Goal: Information Seeking & Learning: Learn about a topic

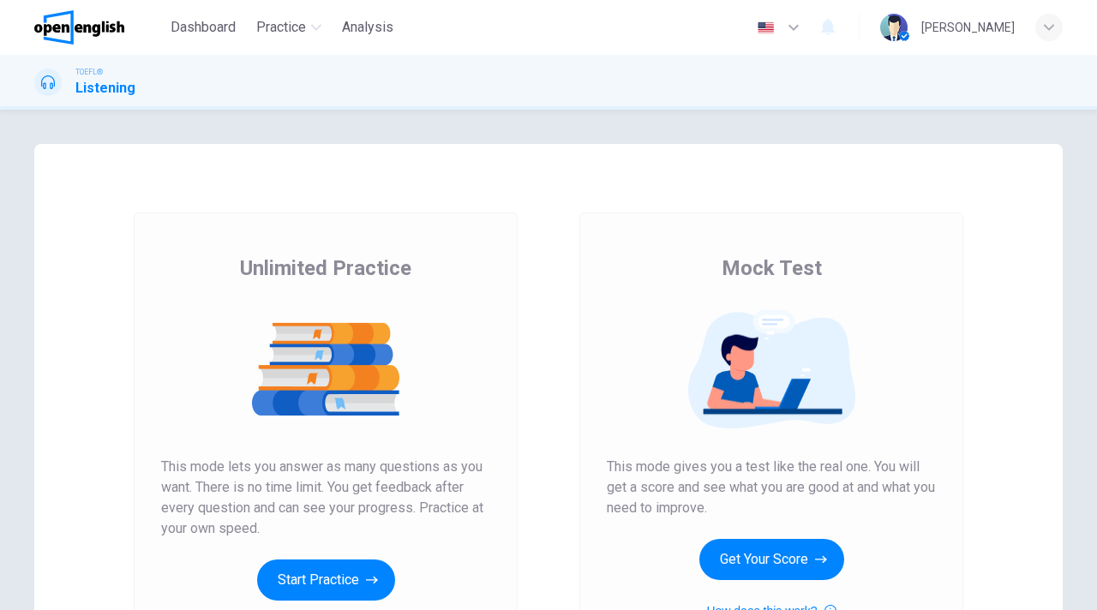
click at [332, 577] on button "Start Practice" at bounding box center [326, 579] width 138 height 41
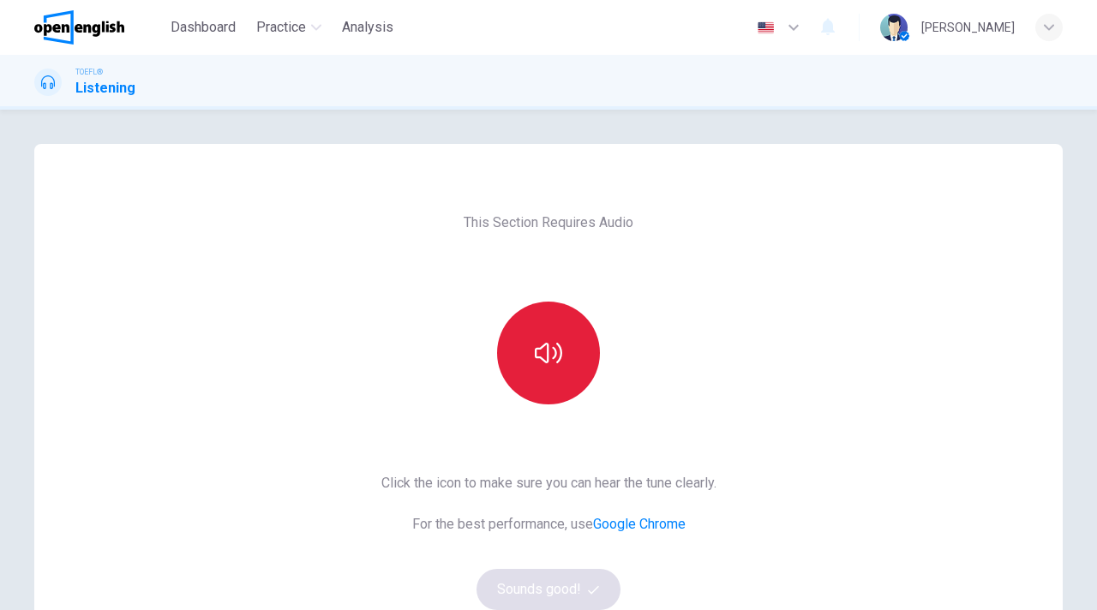
click at [561, 383] on button "button" at bounding box center [548, 353] width 103 height 103
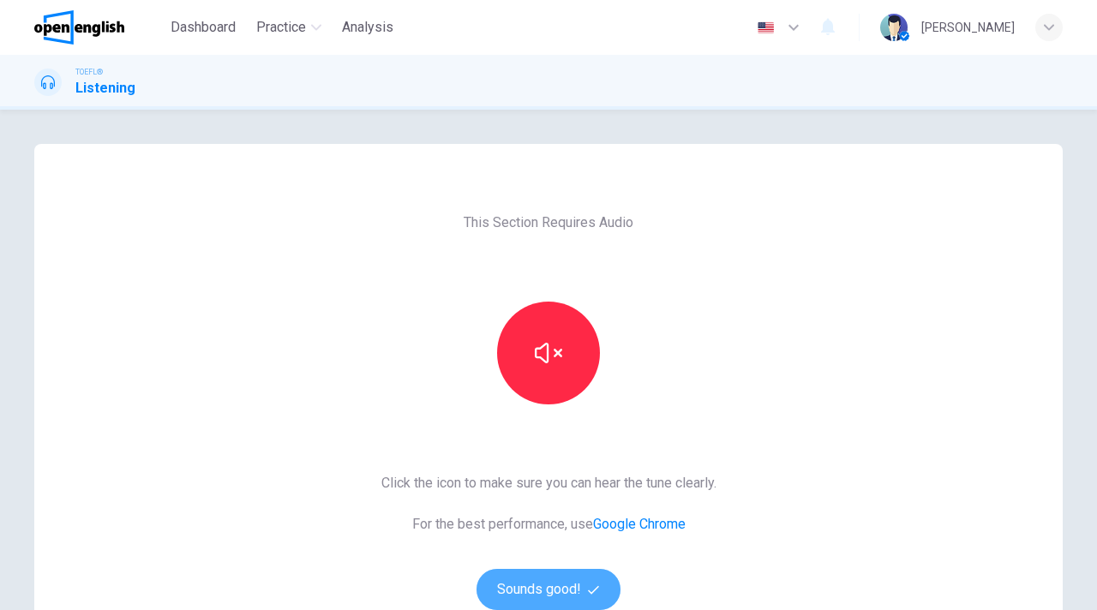
drag, startPoint x: 529, startPoint y: 582, endPoint x: 1081, endPoint y: 6, distance: 797.5
click at [529, 582] on button "Sounds good!" at bounding box center [548, 589] width 144 height 41
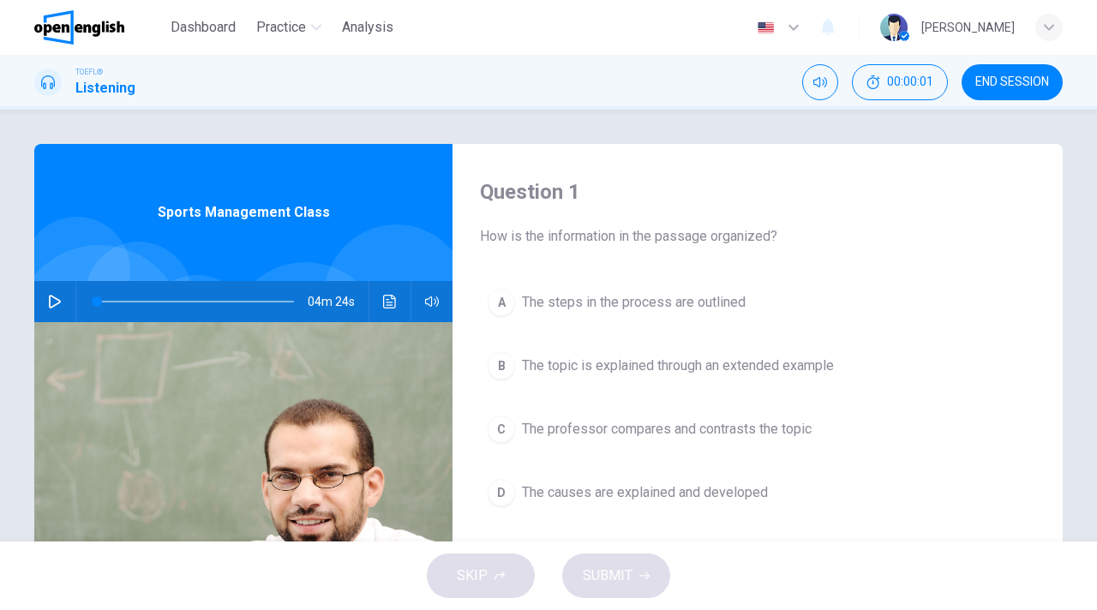
click at [58, 293] on button "button" at bounding box center [54, 301] width 27 height 41
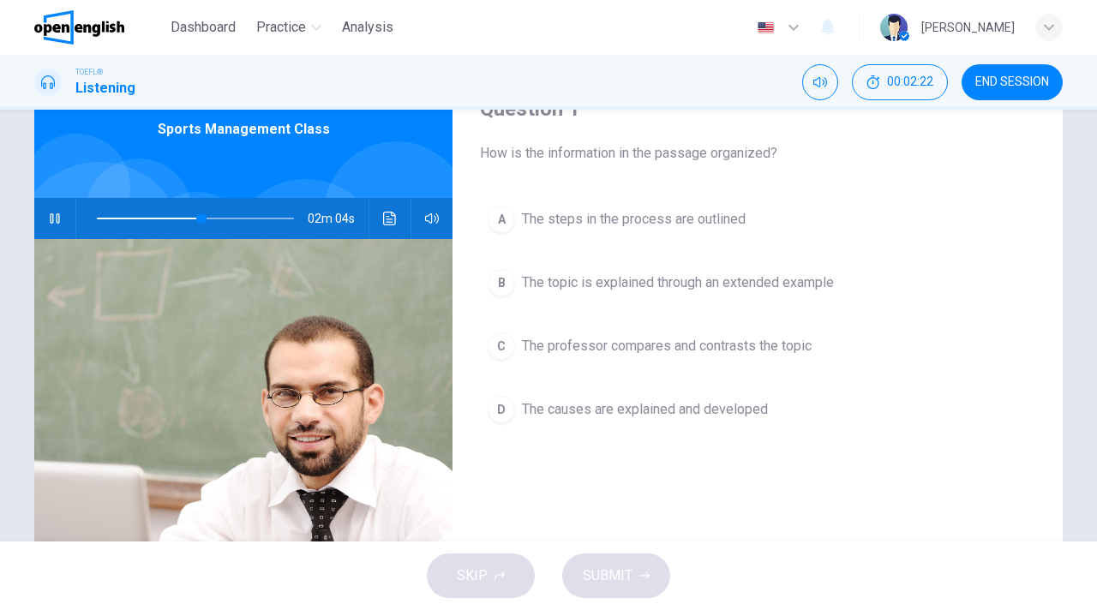
scroll to position [86, 0]
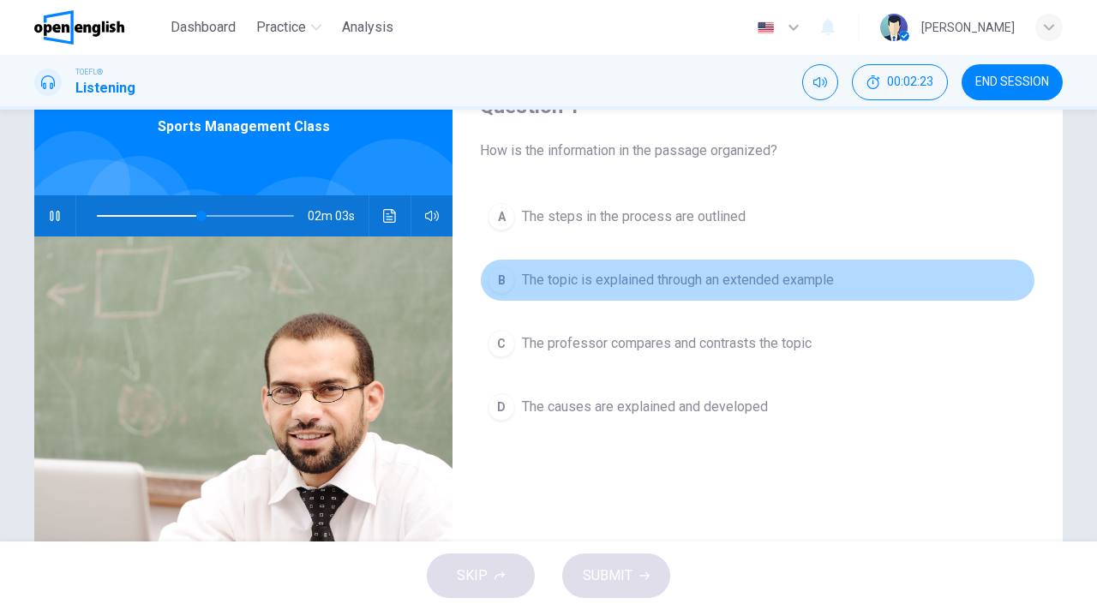
click at [556, 282] on span "The topic is explained through an extended example" at bounding box center [678, 280] width 312 height 21
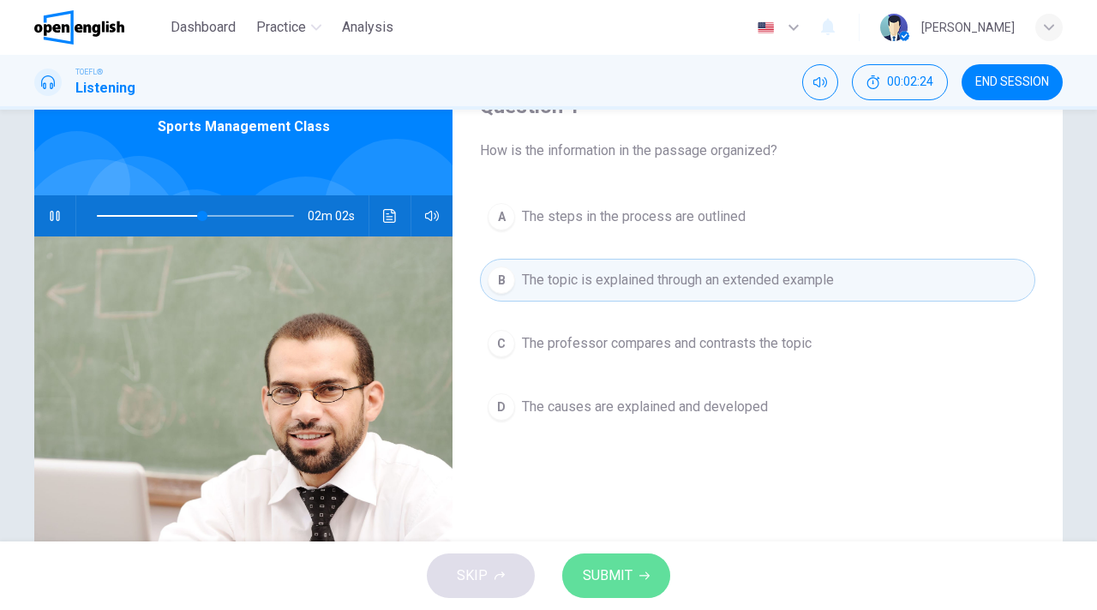
drag, startPoint x: 625, startPoint y: 578, endPoint x: 665, endPoint y: 580, distance: 39.4
click at [625, 578] on span "SUBMIT" at bounding box center [608, 576] width 50 height 24
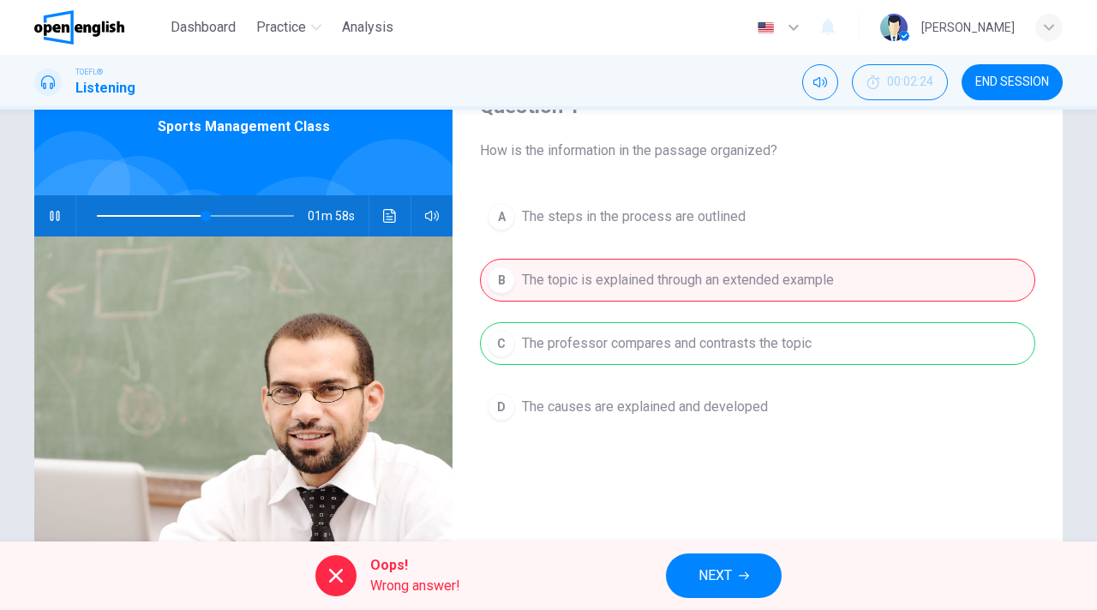
click at [735, 568] on button "NEXT" at bounding box center [724, 575] width 116 height 45
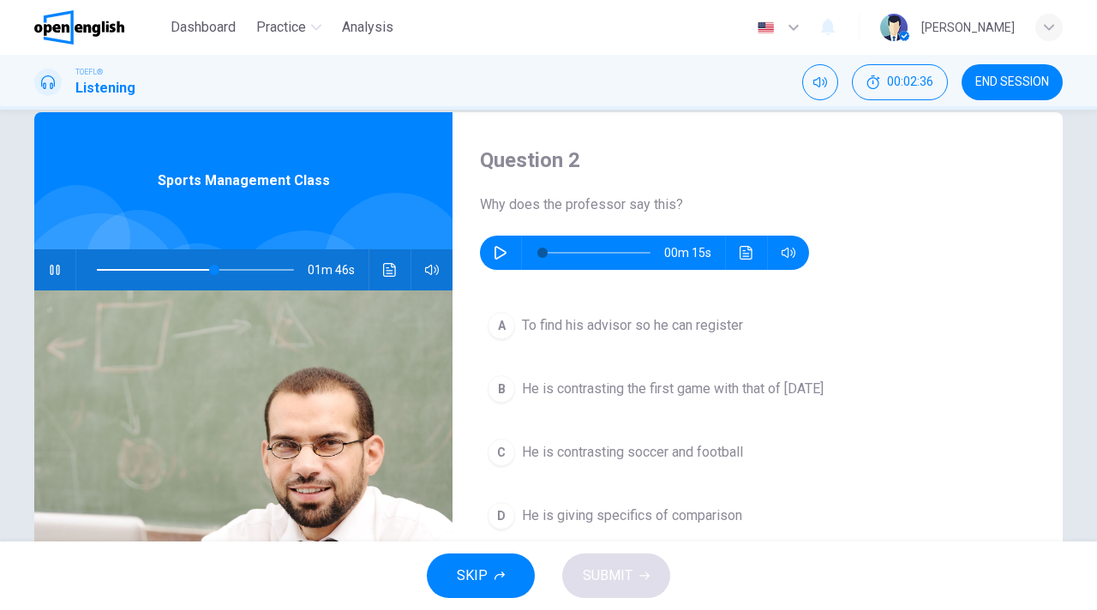
scroll to position [1, 0]
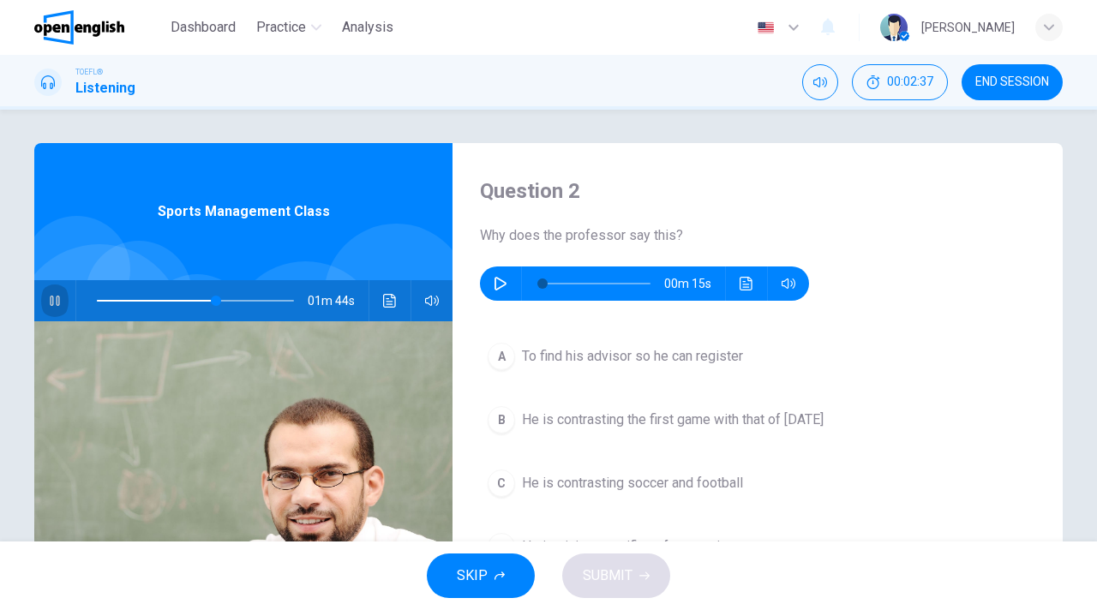
drag, startPoint x: 57, startPoint y: 299, endPoint x: 242, endPoint y: 308, distance: 185.3
click at [57, 299] on icon "button" at bounding box center [55, 301] width 14 height 14
type input "**"
click at [497, 286] on icon "button" at bounding box center [501, 284] width 14 height 14
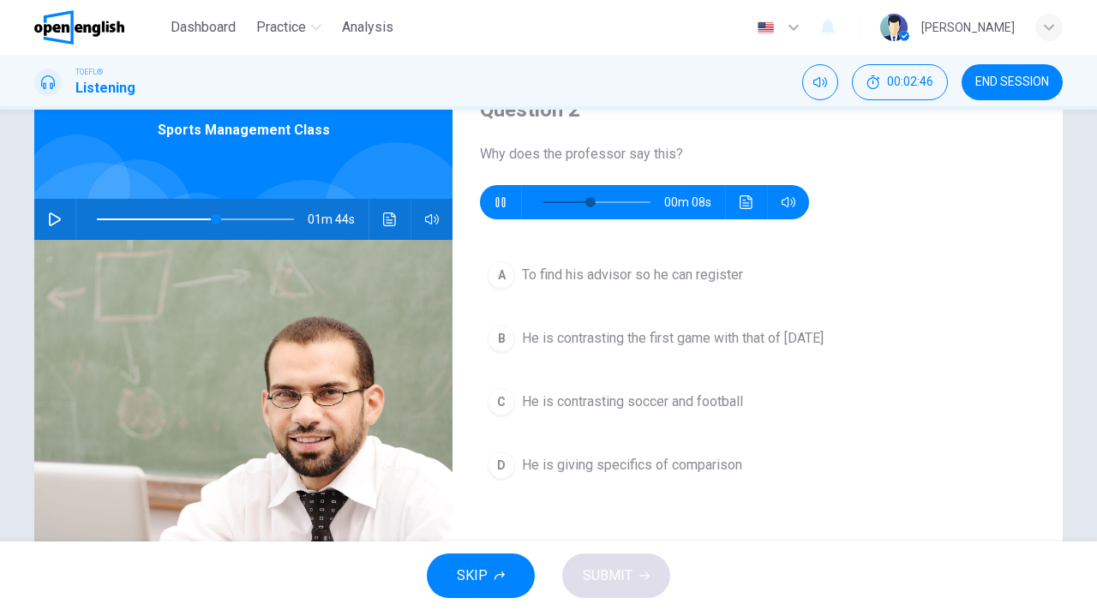
scroll to position [85, 0]
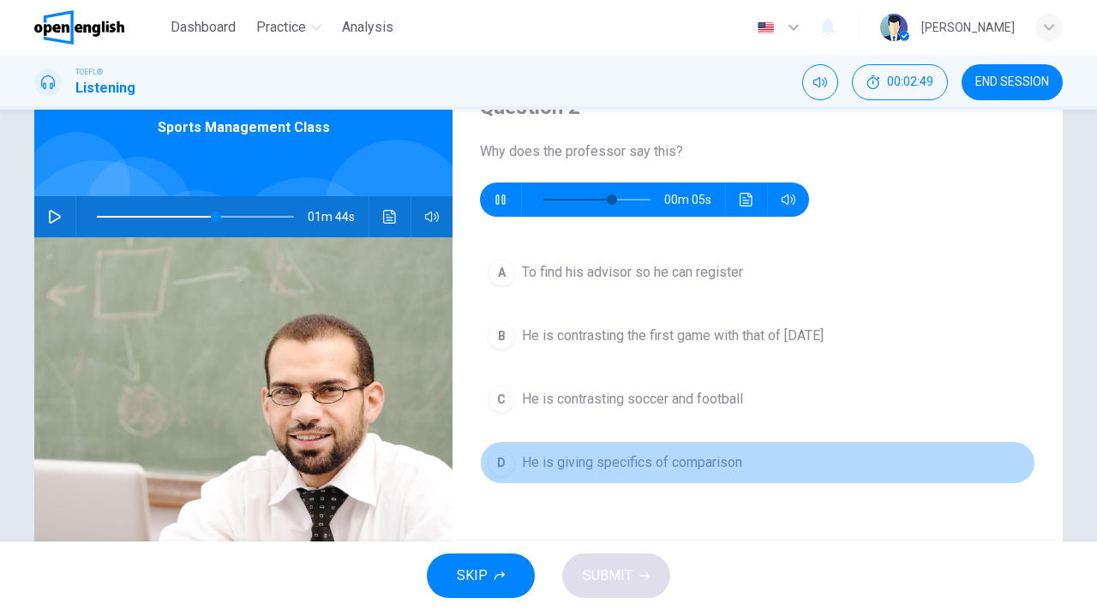
type input "**"
click at [496, 462] on div "D" at bounding box center [501, 462] width 27 height 27
type input "**"
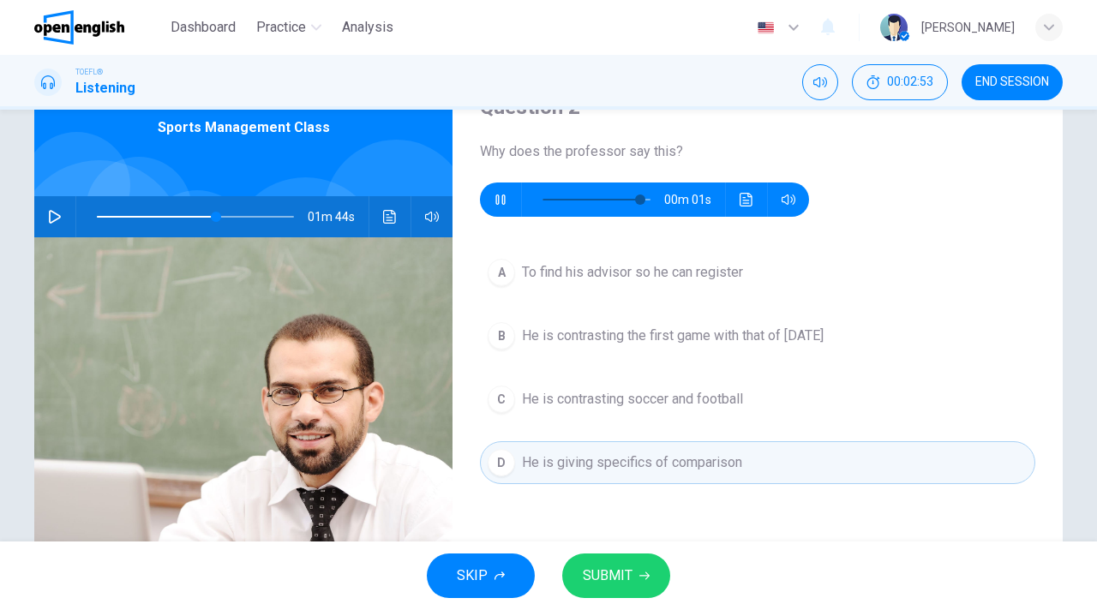
type input "**"
click at [611, 583] on span "SUBMIT" at bounding box center [608, 576] width 50 height 24
type input "**"
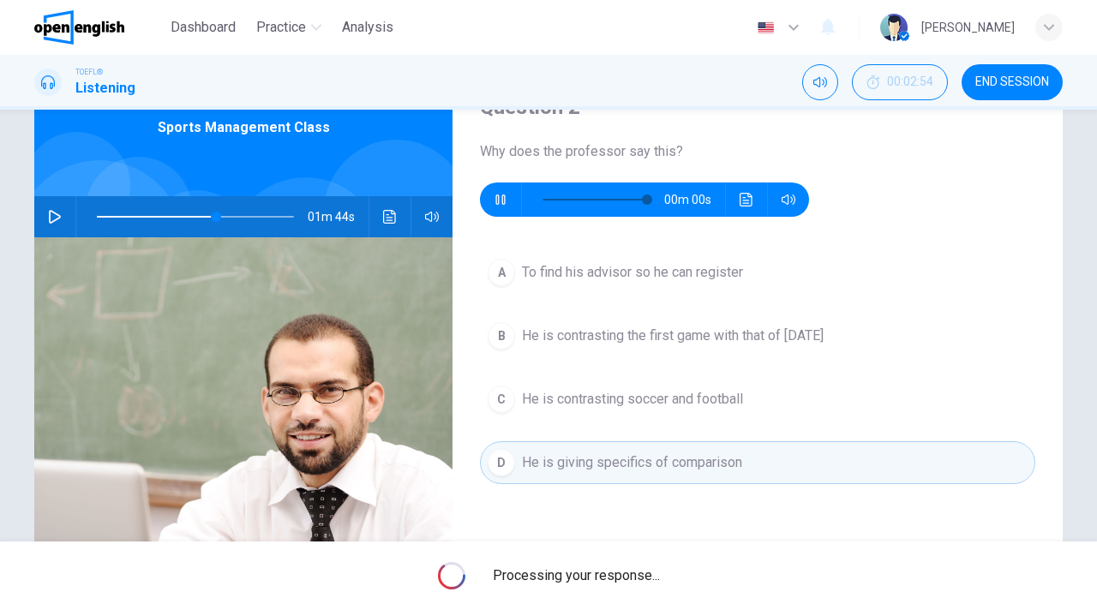
type input "*"
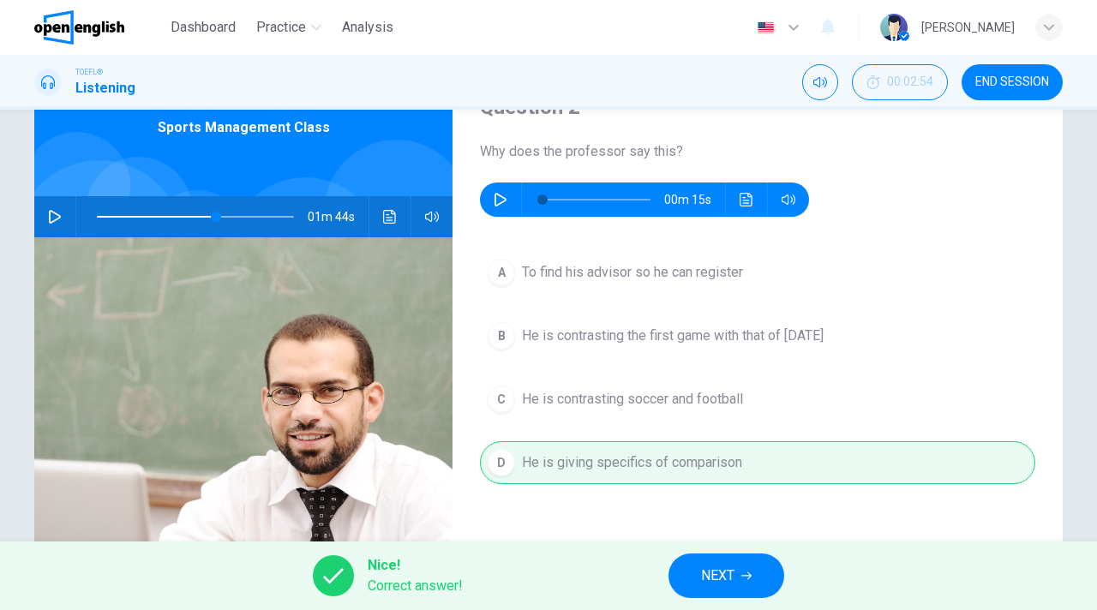
click at [765, 578] on button "NEXT" at bounding box center [726, 575] width 116 height 45
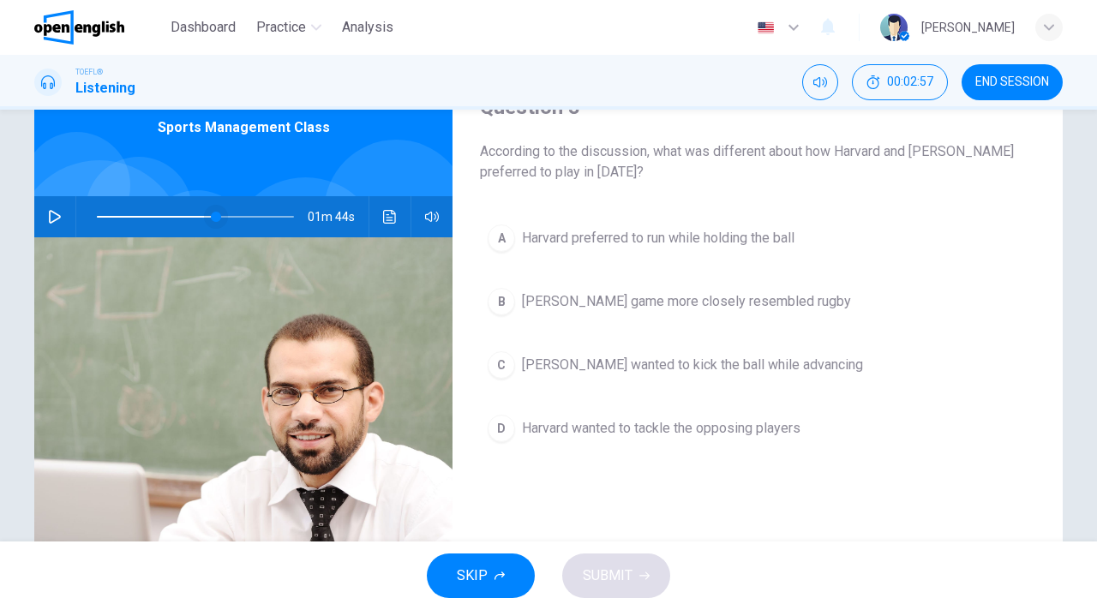
click at [211, 214] on span at bounding box center [216, 217] width 10 height 10
click at [59, 211] on icon "button" at bounding box center [55, 217] width 14 height 14
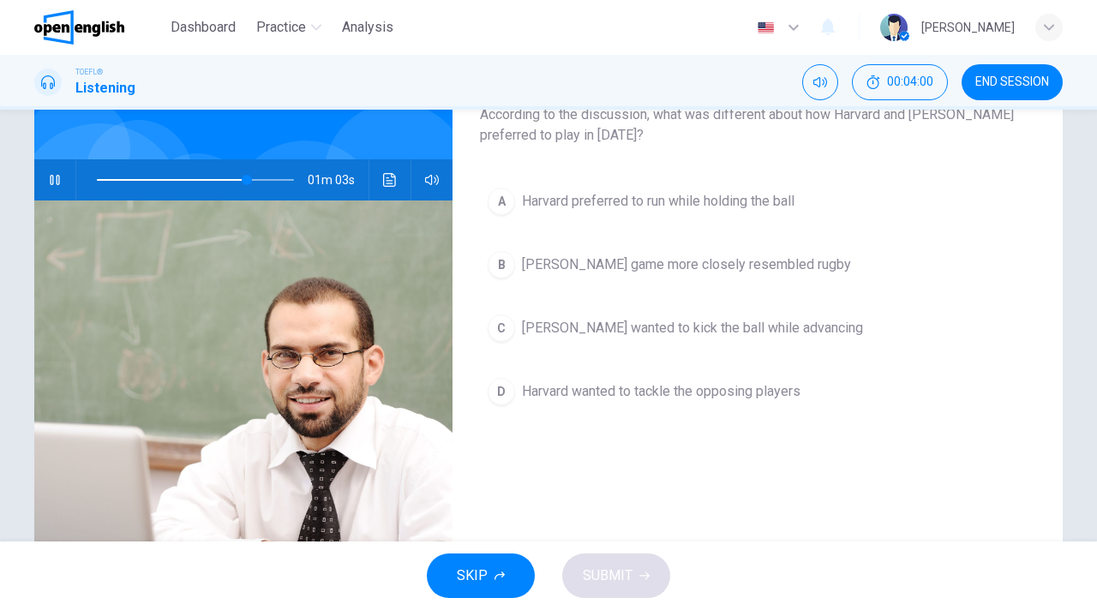
scroll to position [120, 0]
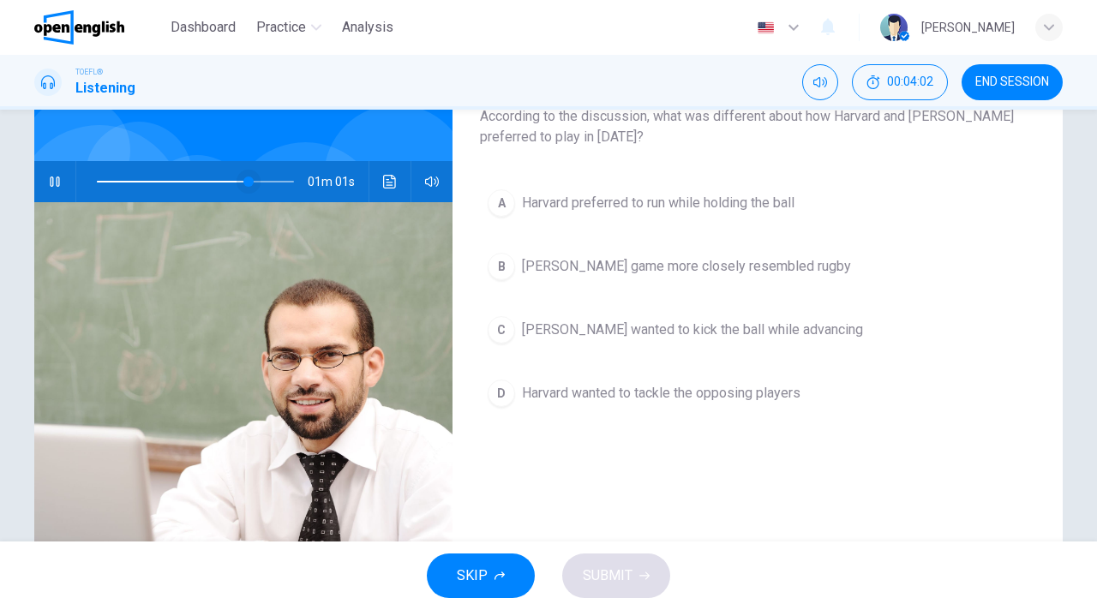
click at [243, 178] on span at bounding box center [248, 181] width 10 height 10
click at [216, 179] on span at bounding box center [215, 181] width 10 height 10
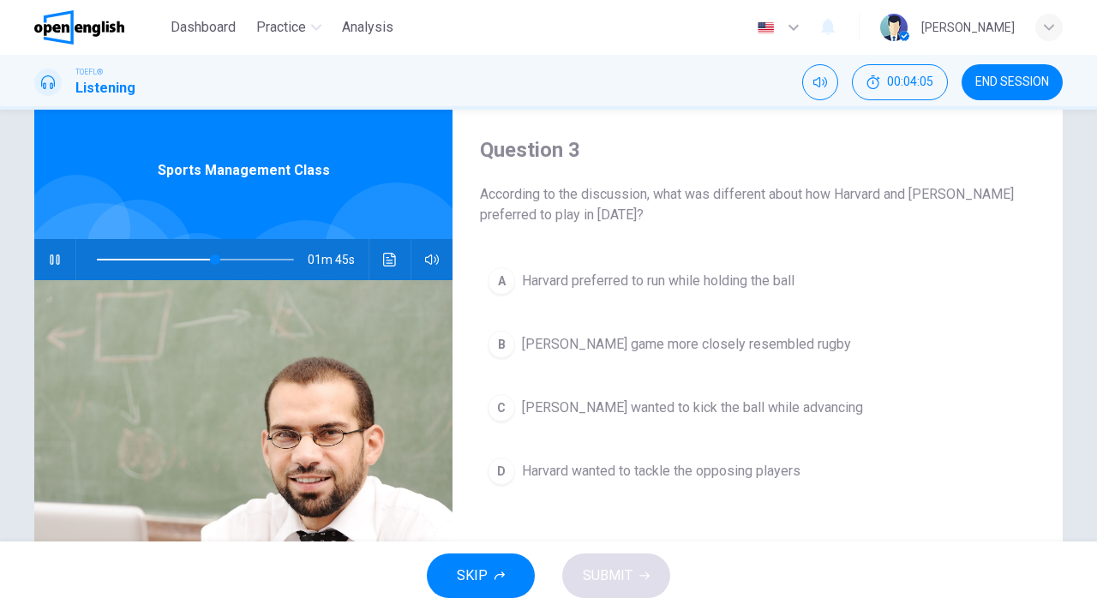
scroll to position [41, 0]
click at [501, 278] on div "A" at bounding box center [501, 281] width 27 height 27
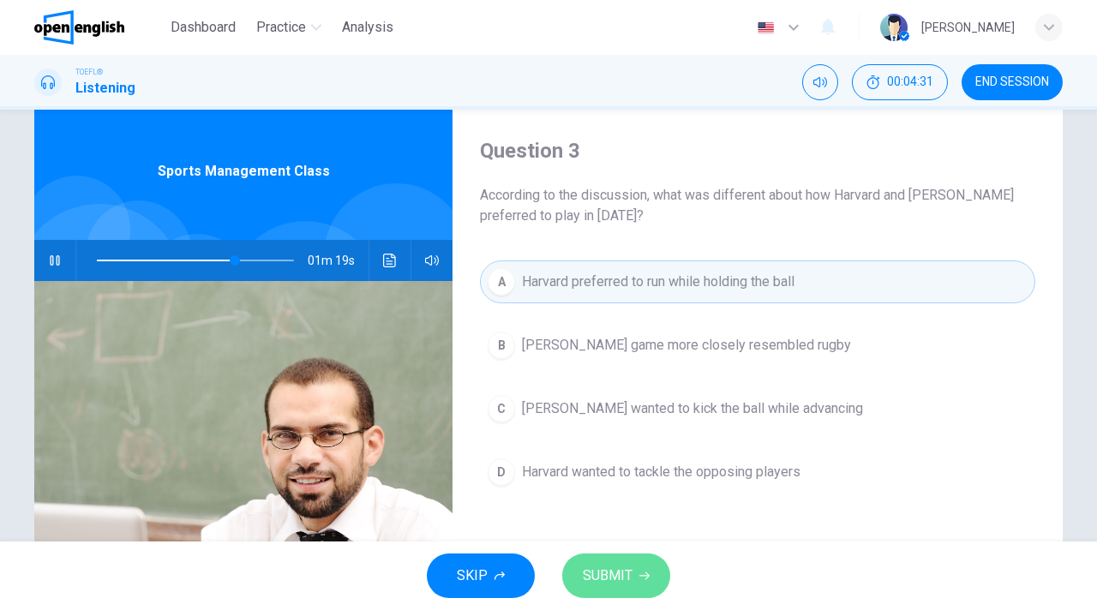
drag, startPoint x: 623, startPoint y: 577, endPoint x: 661, endPoint y: 565, distance: 40.4
click at [623, 577] on span "SUBMIT" at bounding box center [608, 576] width 50 height 24
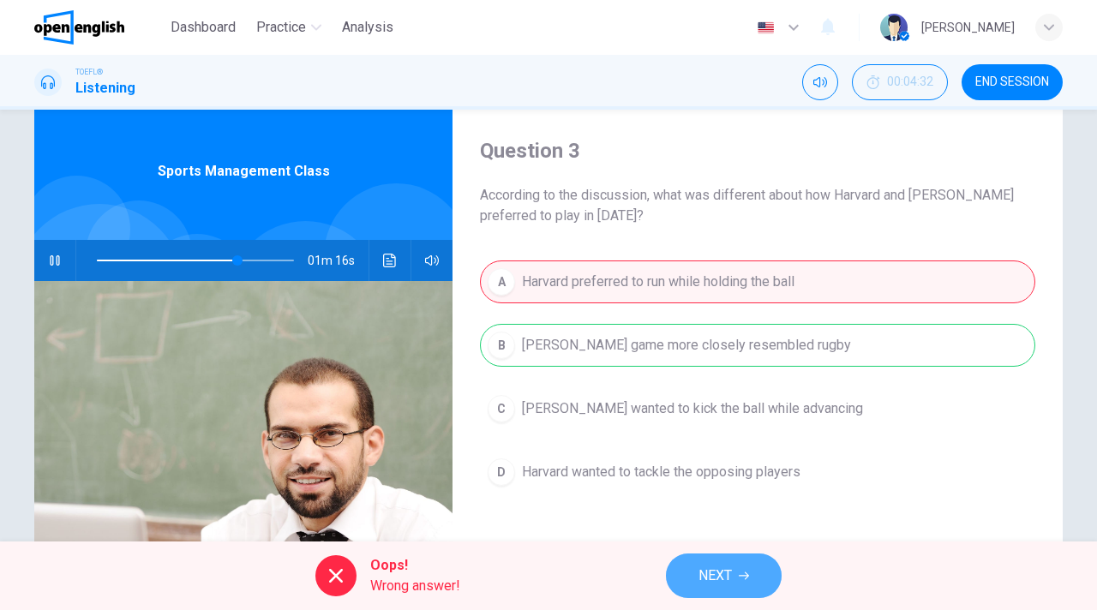
click at [728, 583] on span "NEXT" at bounding box center [714, 576] width 33 height 24
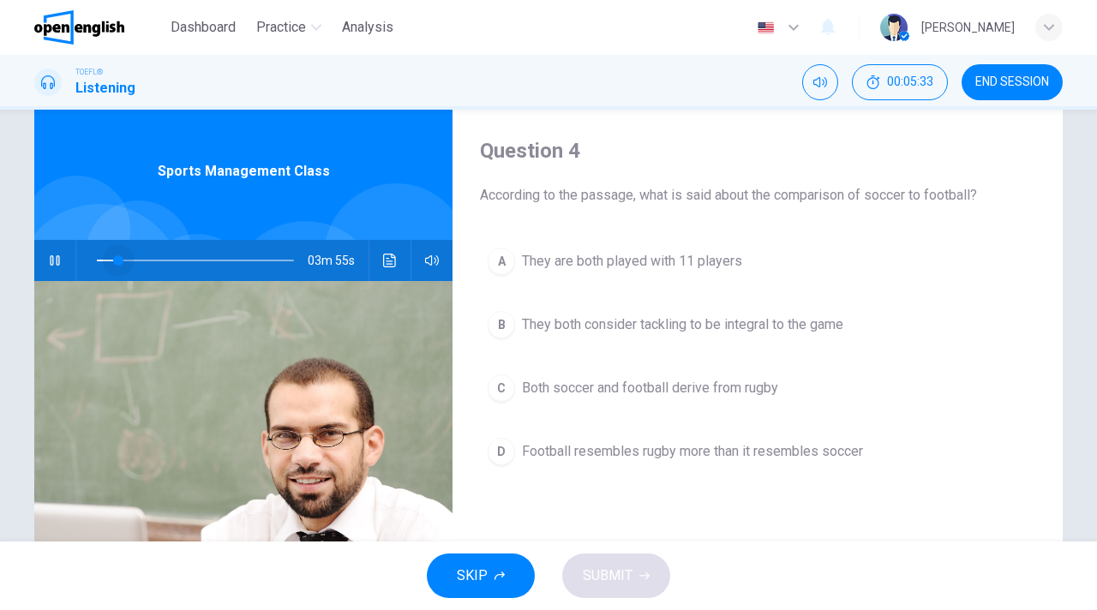
click at [118, 259] on span at bounding box center [195, 260] width 197 height 24
click at [511, 260] on div "A" at bounding box center [501, 261] width 27 height 27
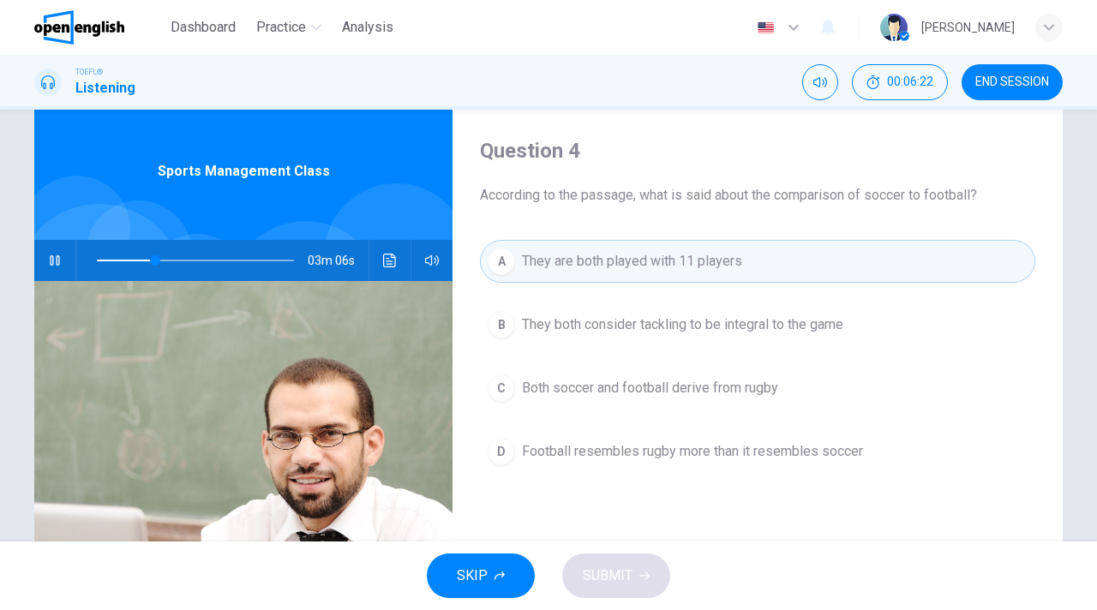
scroll to position [42, 0]
drag, startPoint x: 731, startPoint y: 450, endPoint x: 729, endPoint y: 481, distance: 30.9
click at [731, 450] on span "Football resembles rugby more than it resembles soccer" at bounding box center [692, 450] width 341 height 21
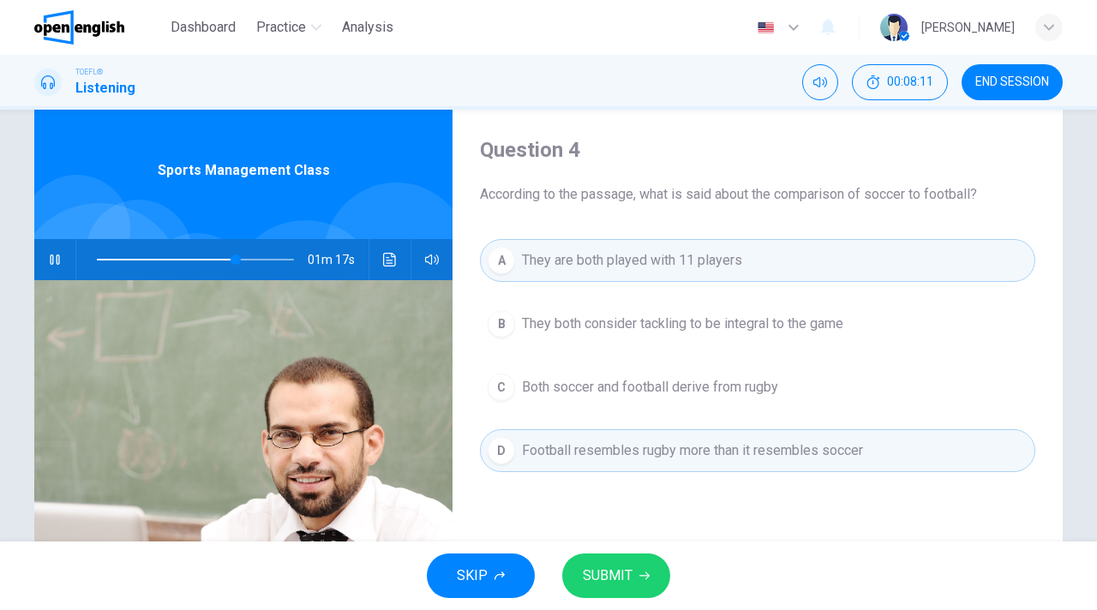
click at [639, 583] on button "SUBMIT" at bounding box center [616, 575] width 108 height 45
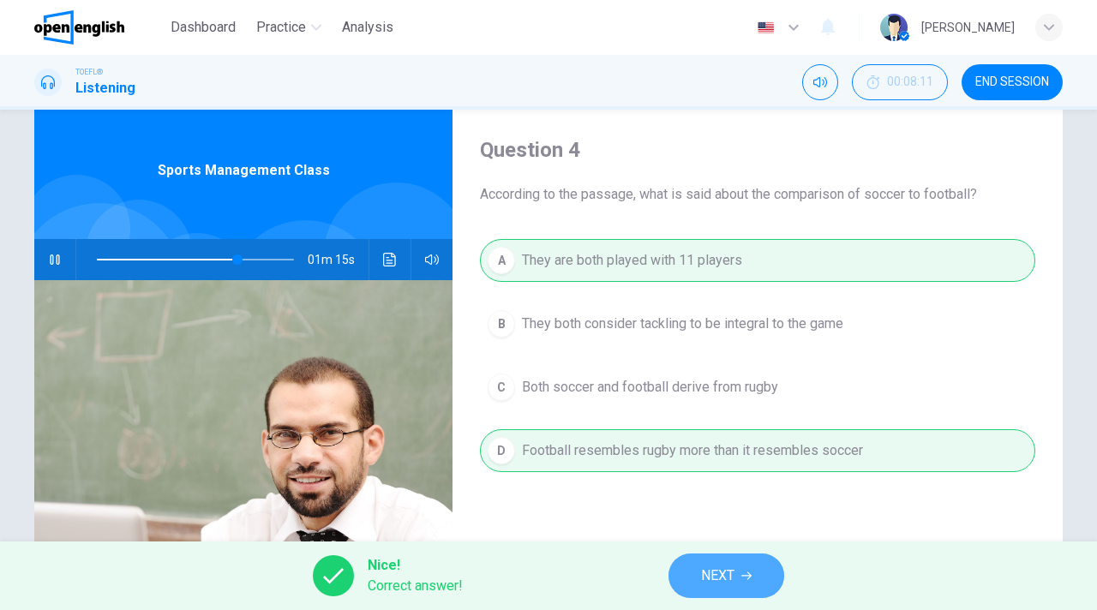
click at [717, 590] on button "NEXT" at bounding box center [726, 575] width 116 height 45
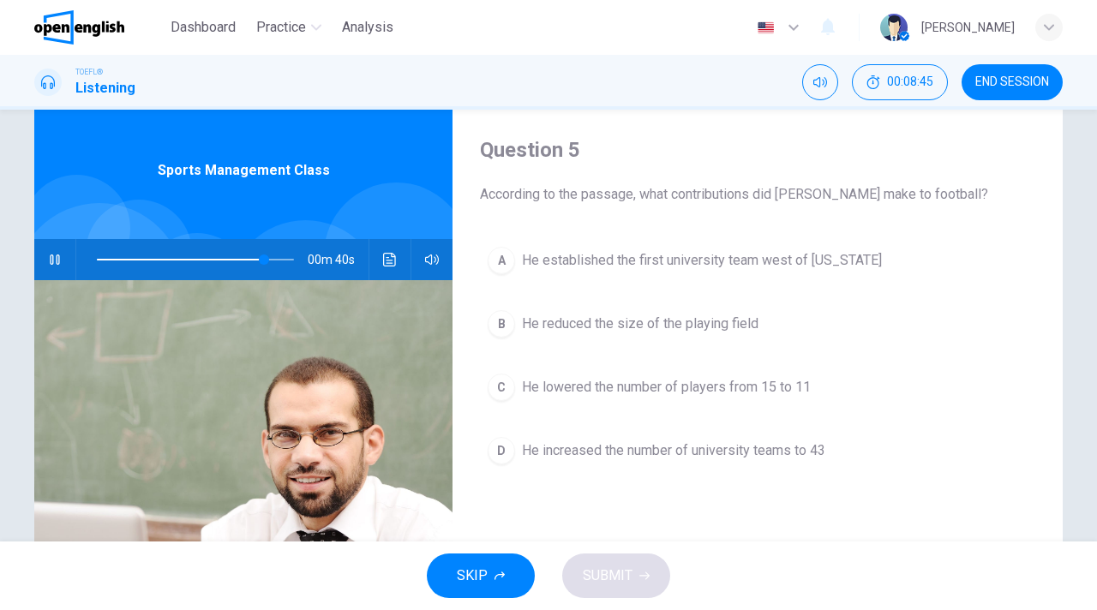
click at [504, 384] on div "C" at bounding box center [501, 387] width 27 height 27
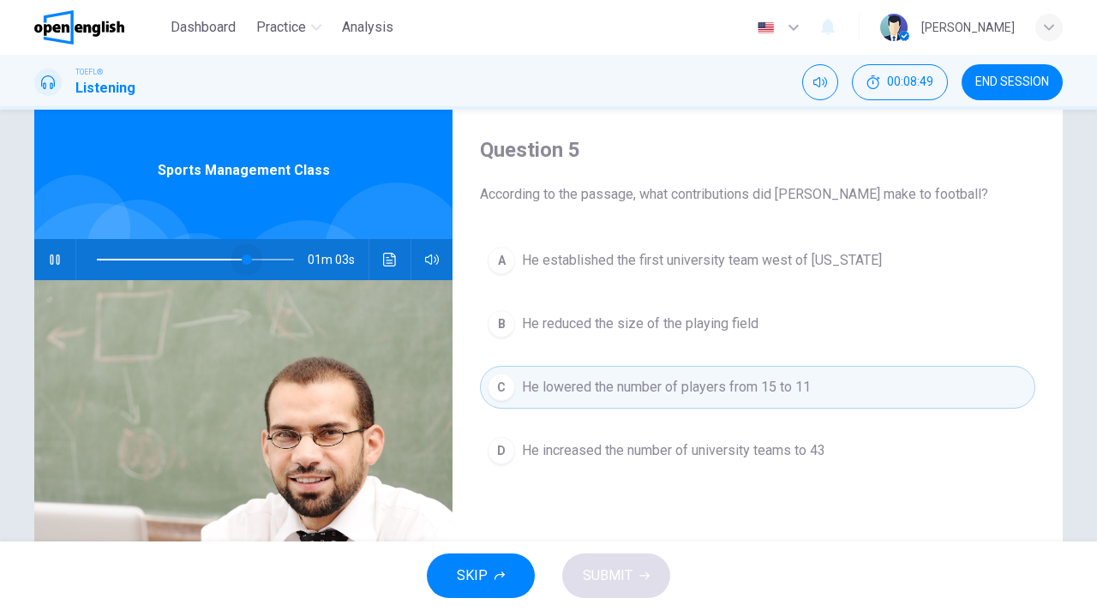
click at [248, 256] on span at bounding box center [195, 260] width 197 height 24
click at [234, 255] on span at bounding box center [233, 259] width 10 height 10
click at [242, 254] on span at bounding box center [195, 260] width 197 height 24
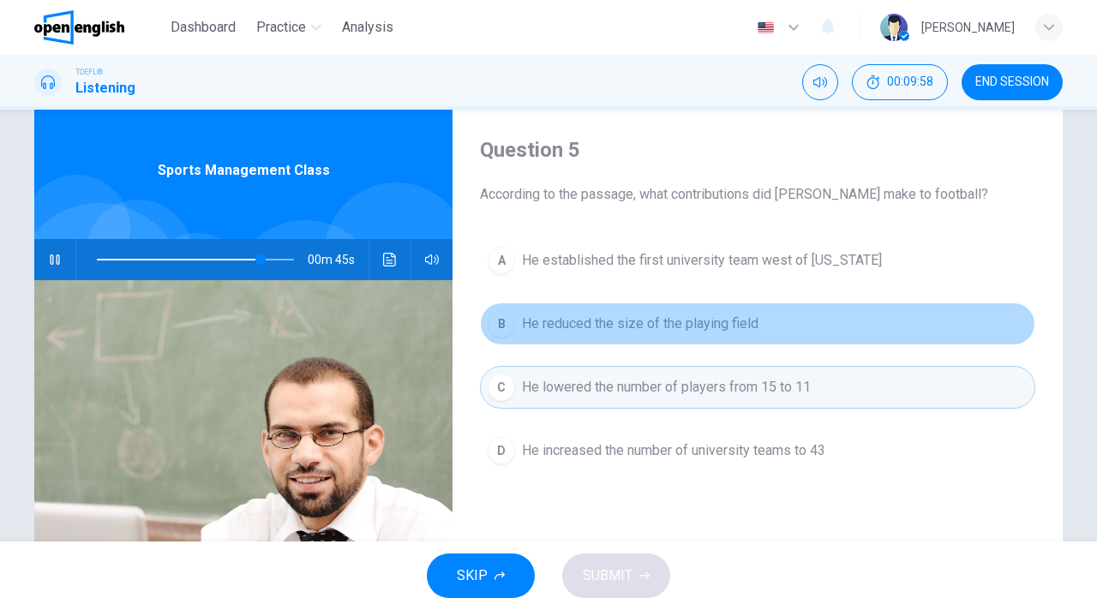
click at [689, 322] on span "He reduced the size of the playing field" at bounding box center [640, 324] width 236 height 21
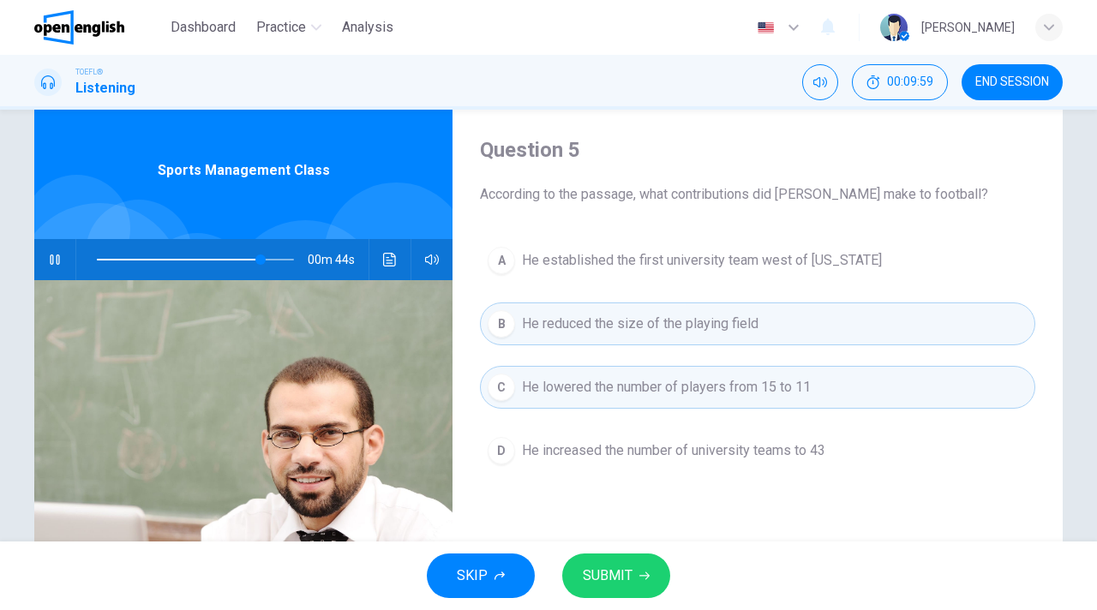
click at [616, 582] on span "SUBMIT" at bounding box center [608, 576] width 50 height 24
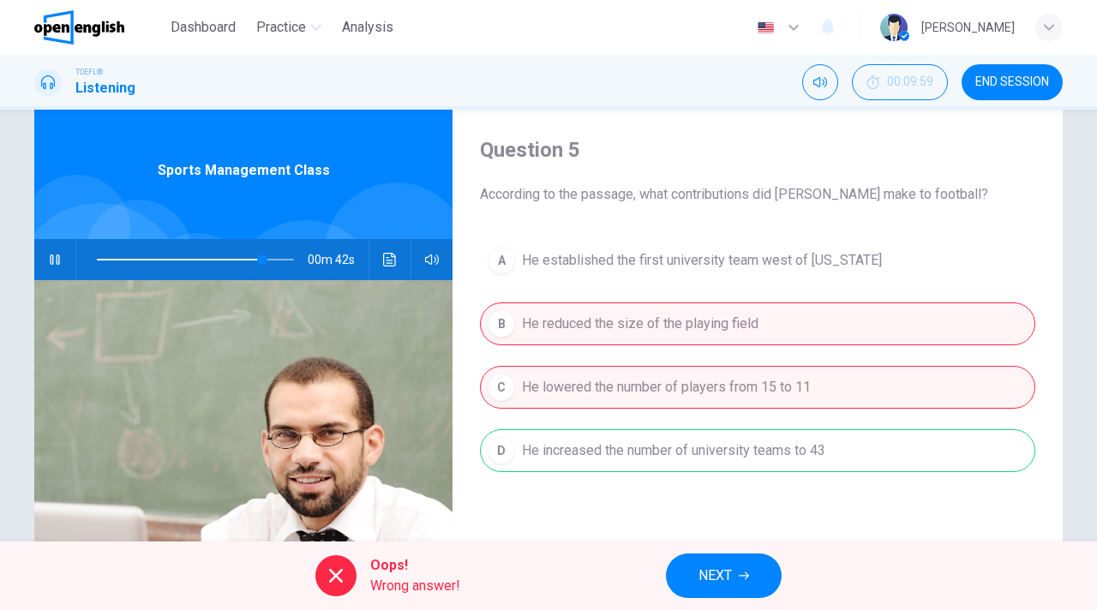
scroll to position [50, 0]
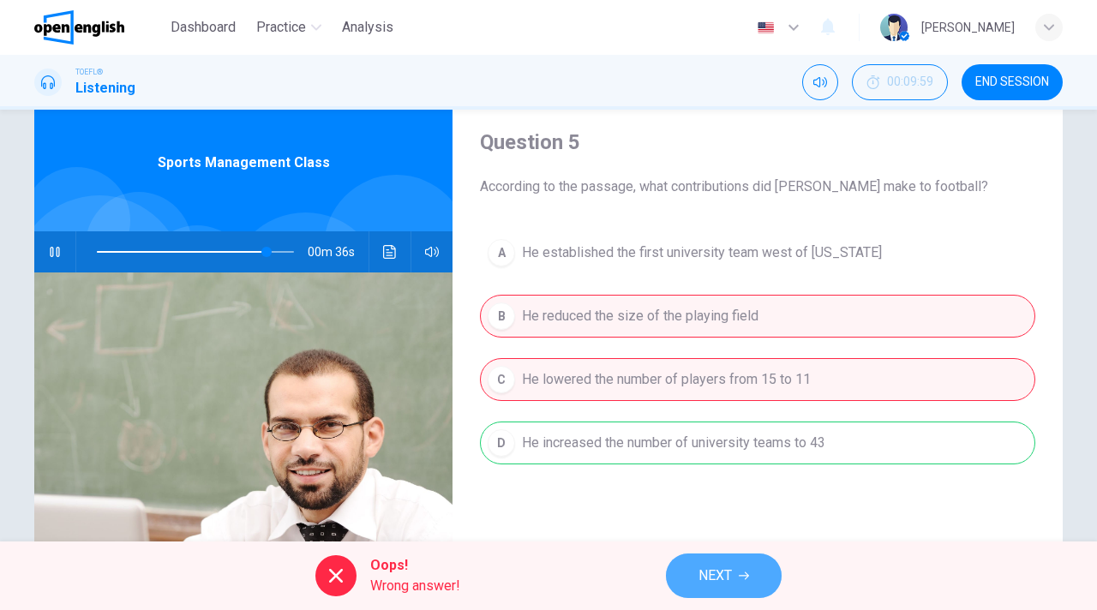
click at [711, 570] on span "NEXT" at bounding box center [714, 576] width 33 height 24
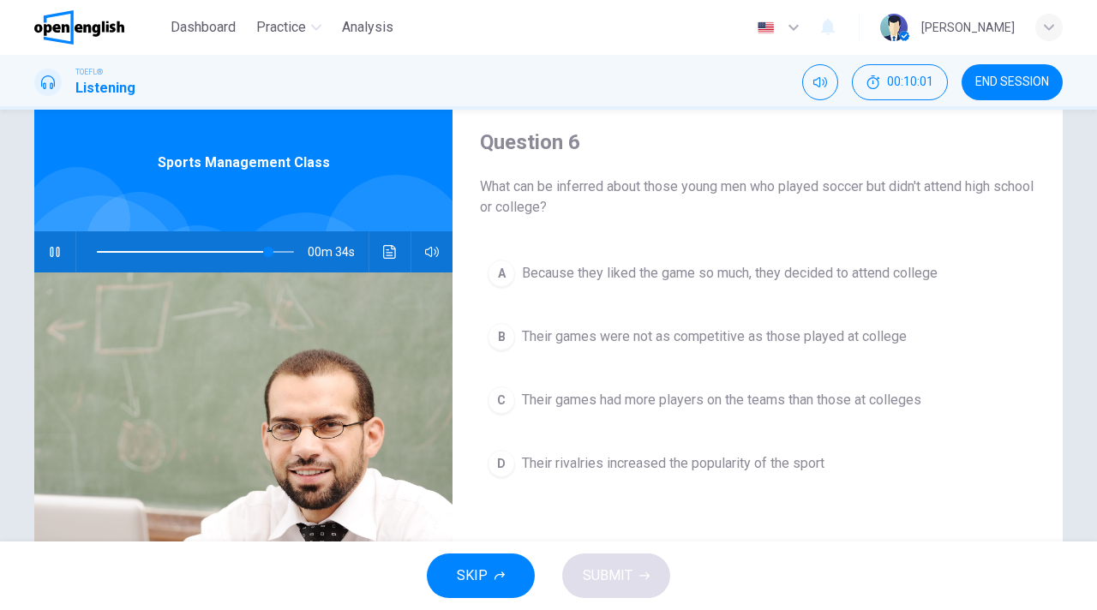
drag, startPoint x: 47, startPoint y: 257, endPoint x: 493, endPoint y: 2, distance: 513.5
click at [48, 257] on icon "button" at bounding box center [55, 252] width 14 height 14
click at [43, 252] on button "button" at bounding box center [54, 251] width 27 height 41
type input "*"
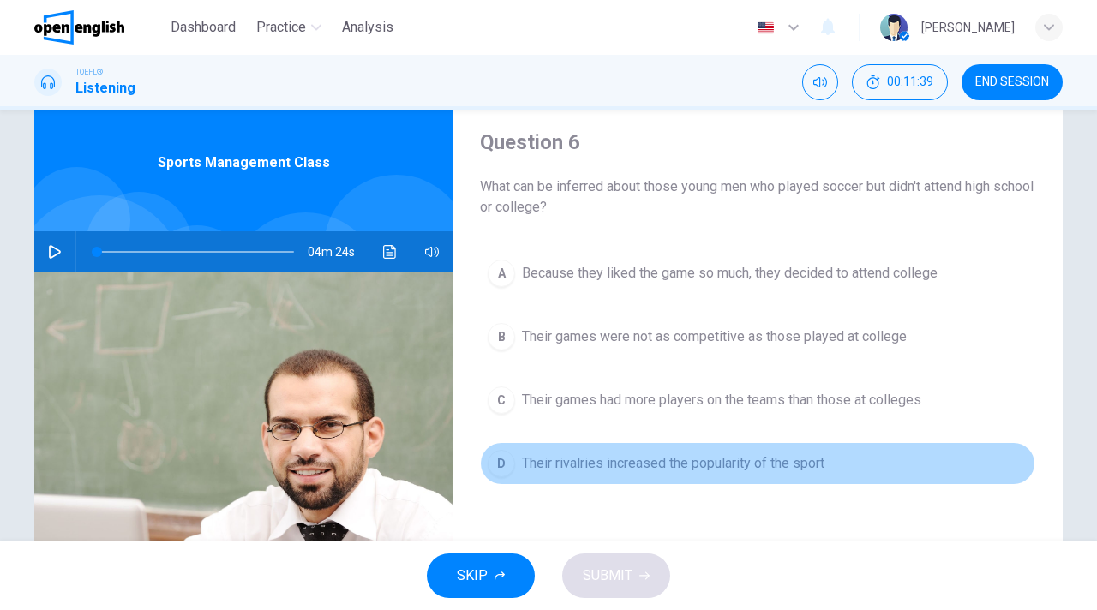
click at [711, 457] on span "Their rivalries increased the popularity of the sport" at bounding box center [673, 463] width 302 height 21
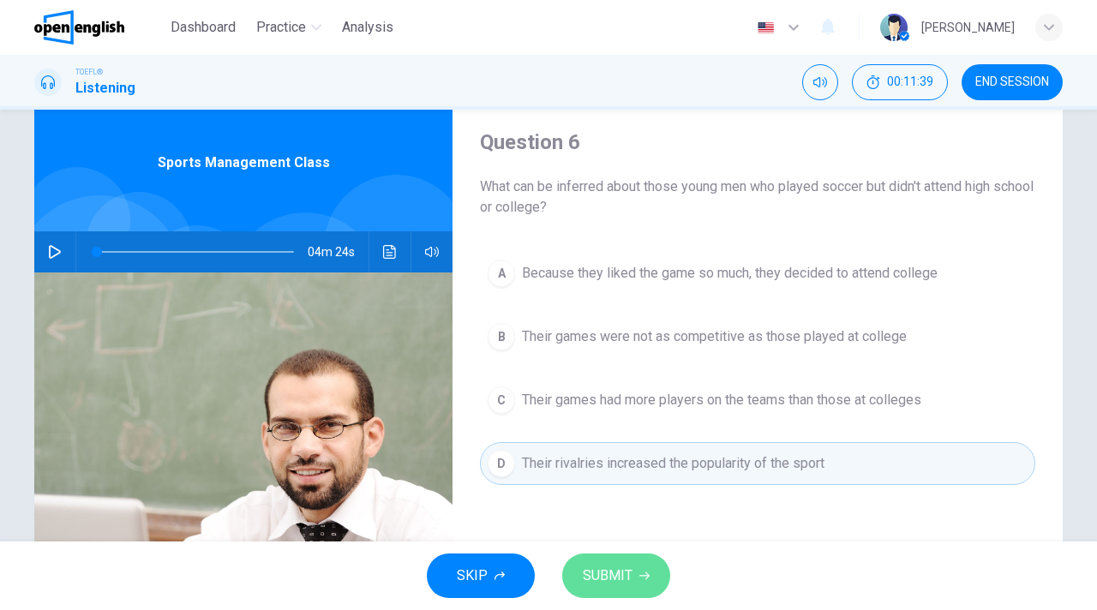
click at [637, 579] on button "SUBMIT" at bounding box center [616, 575] width 108 height 45
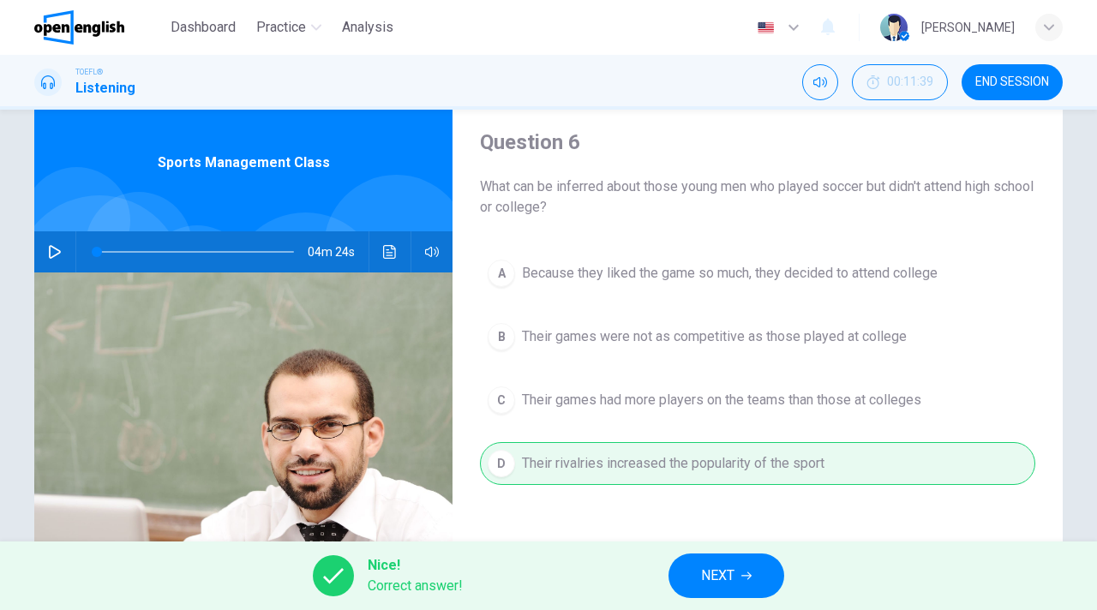
click at [733, 579] on span "NEXT" at bounding box center [717, 576] width 33 height 24
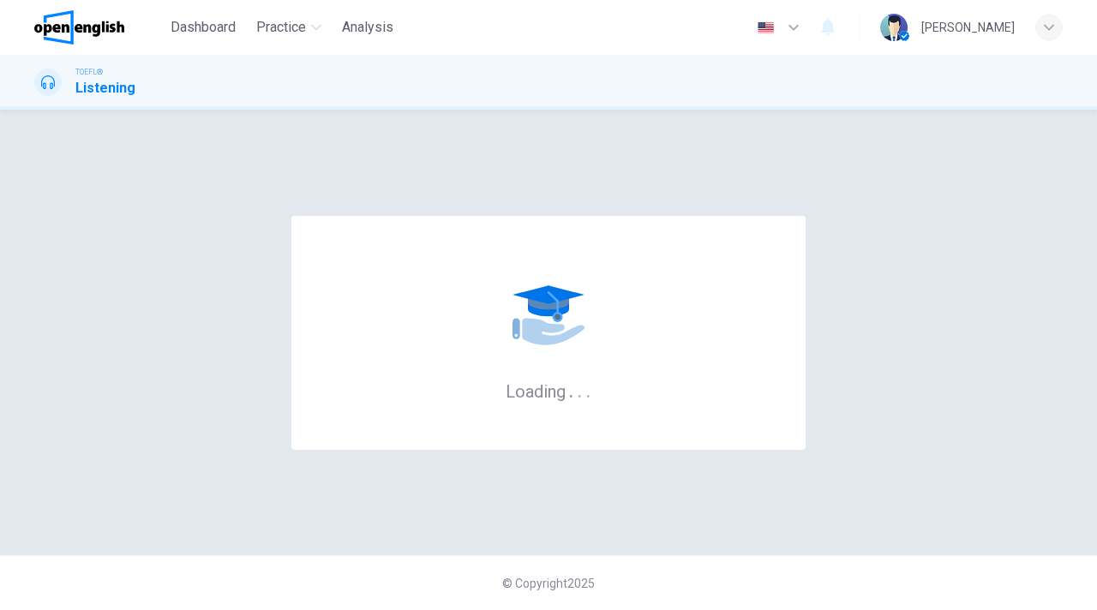
scroll to position [0, 0]
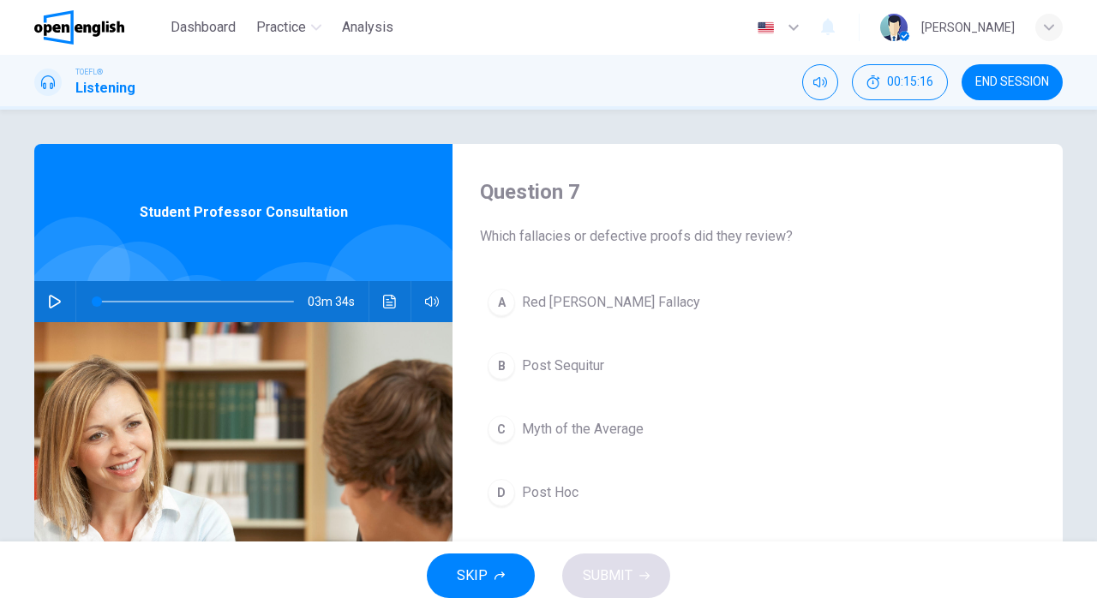
click at [62, 308] on button "button" at bounding box center [54, 301] width 27 height 41
click at [61, 306] on icon "button" at bounding box center [55, 302] width 14 height 14
drag, startPoint x: 55, startPoint y: 300, endPoint x: 95, endPoint y: 289, distance: 41.8
click at [55, 300] on icon "button" at bounding box center [55, 302] width 14 height 14
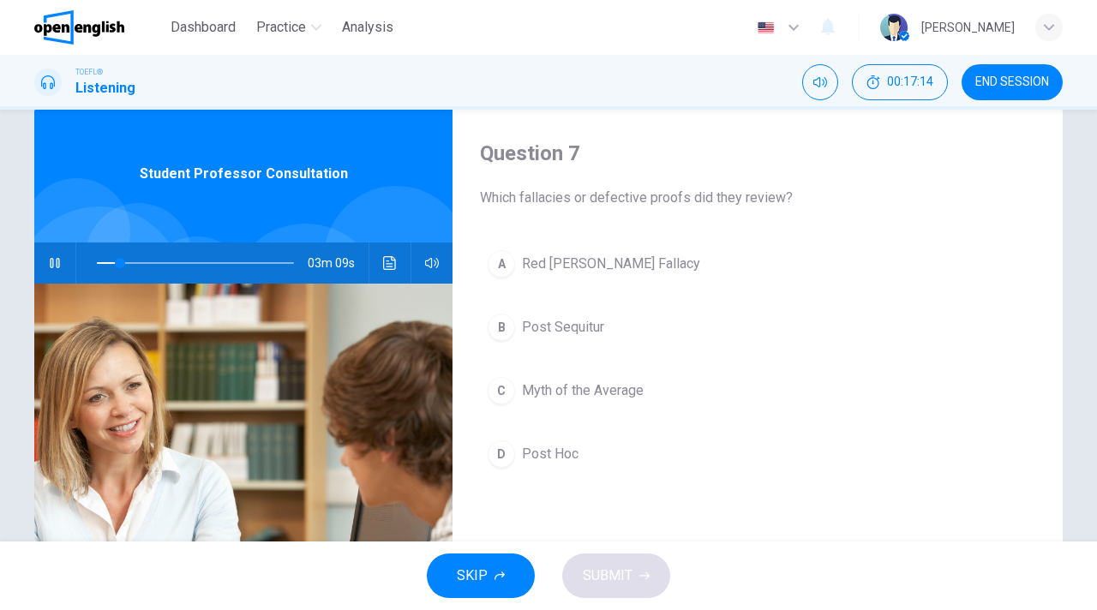
scroll to position [43, 0]
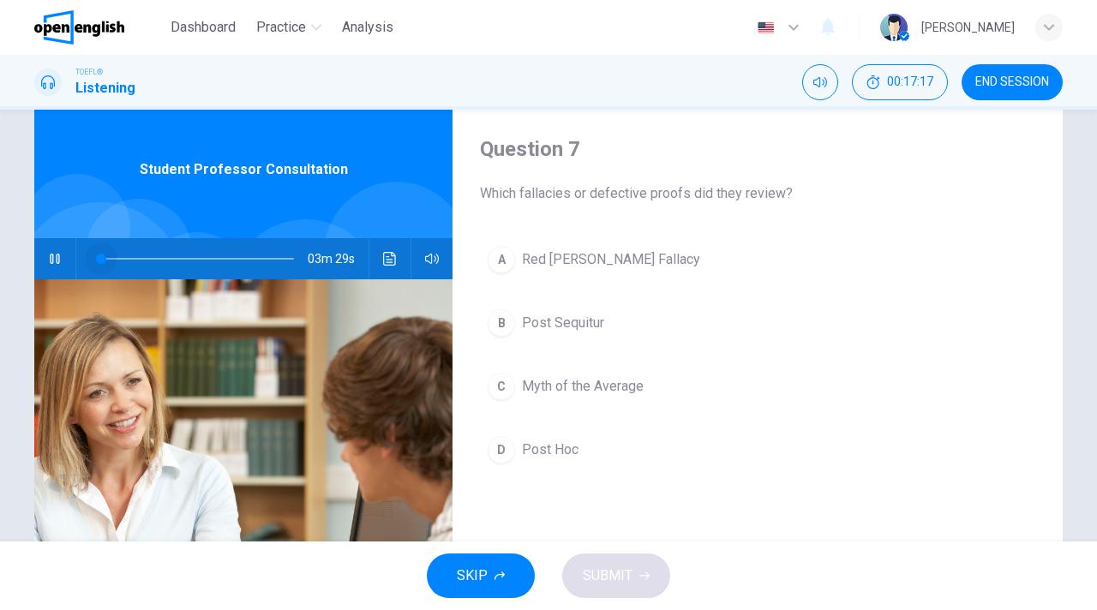
click at [100, 256] on span at bounding box center [195, 259] width 197 height 24
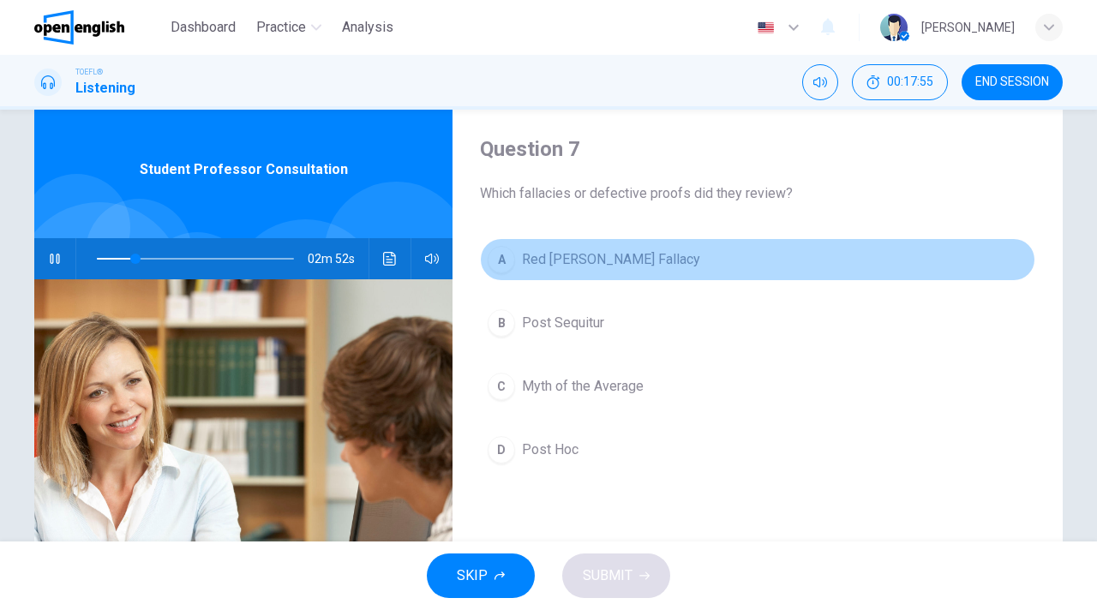
click at [507, 261] on div "A" at bounding box center [501, 259] width 27 height 27
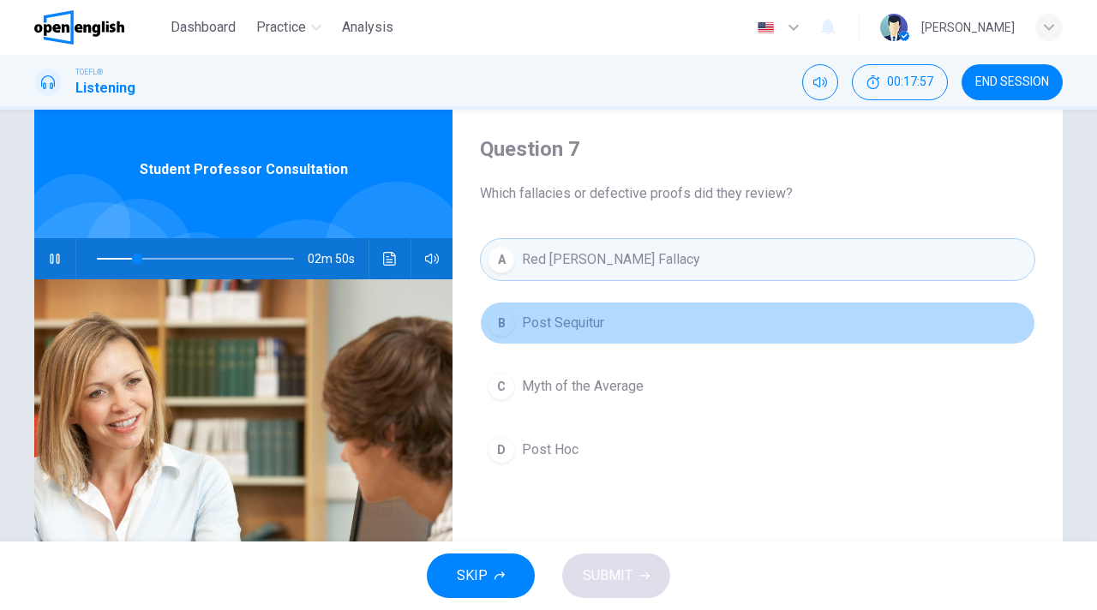
click at [571, 326] on span "Post Sequitur" at bounding box center [563, 323] width 82 height 21
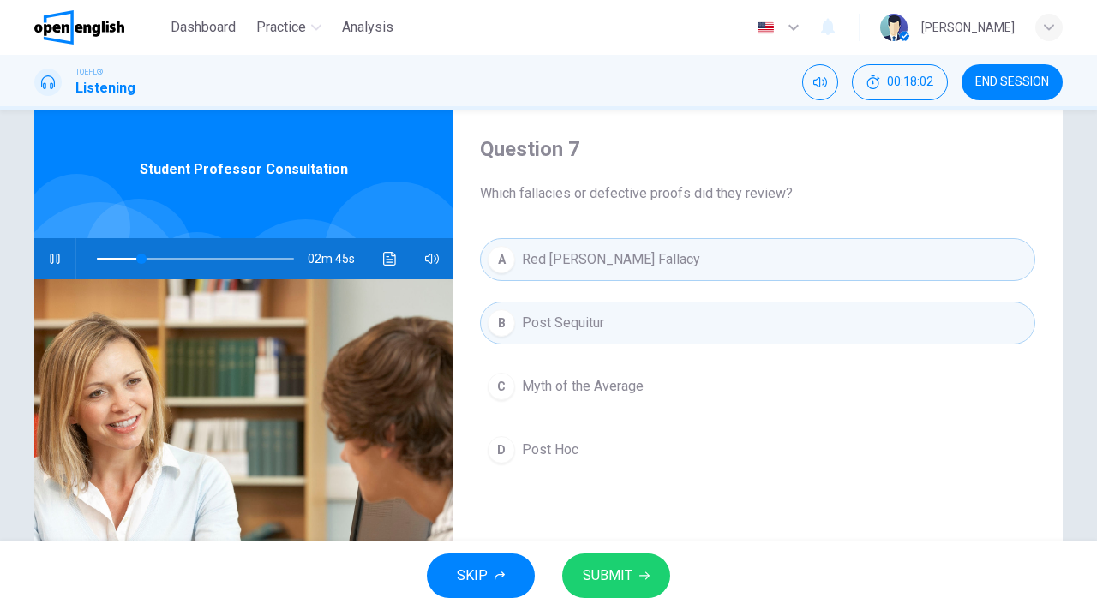
click at [597, 322] on span "Post Sequitur" at bounding box center [563, 323] width 82 height 21
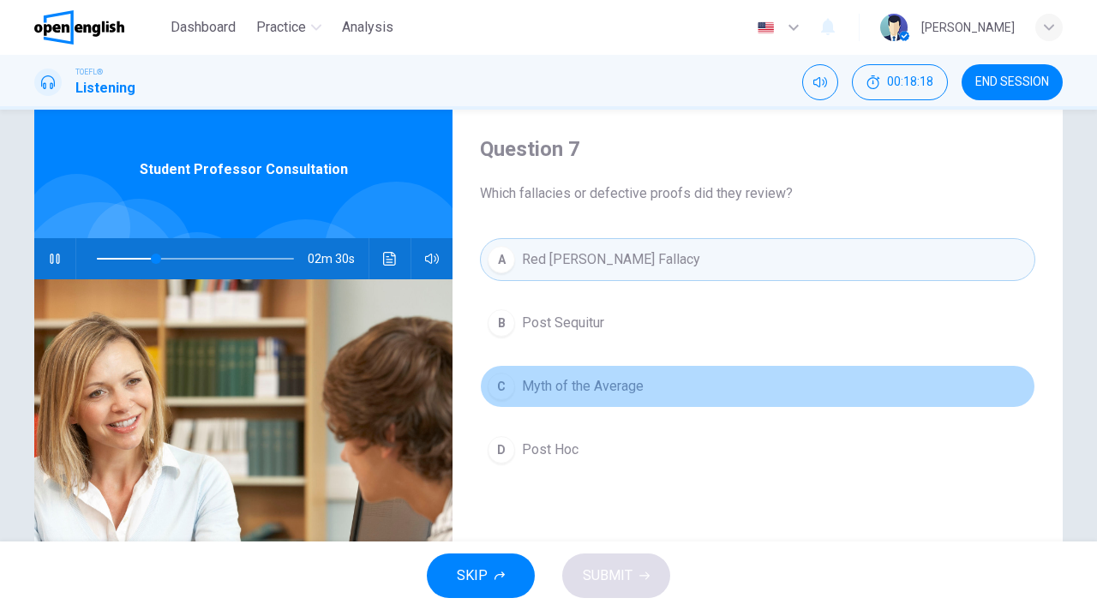
click at [583, 391] on span "Myth of the Average" at bounding box center [583, 386] width 122 height 21
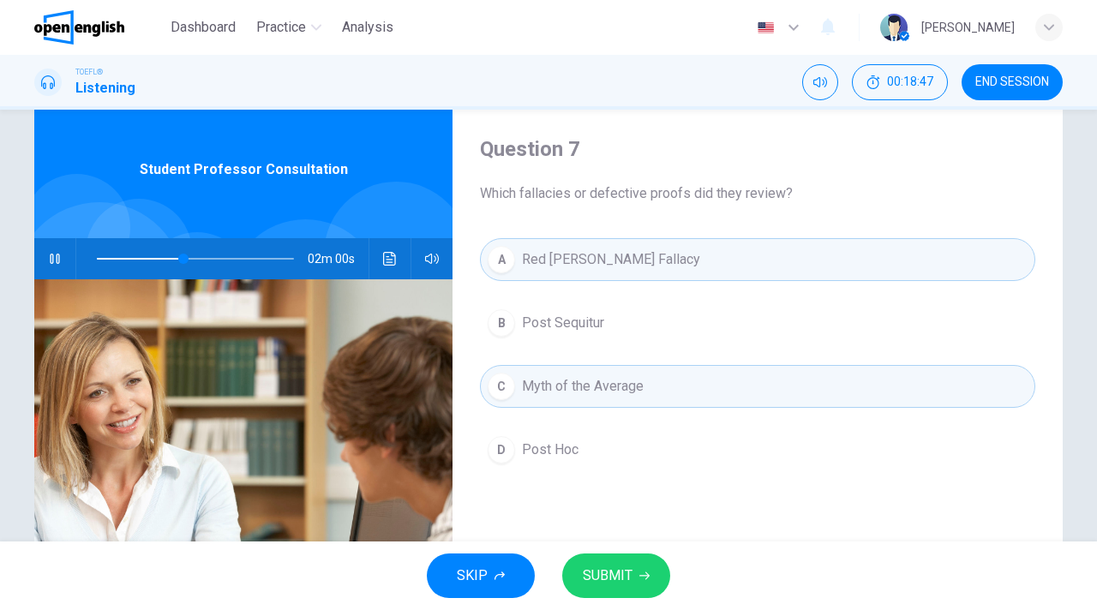
click at [558, 443] on span "Post Hoc" at bounding box center [550, 450] width 57 height 21
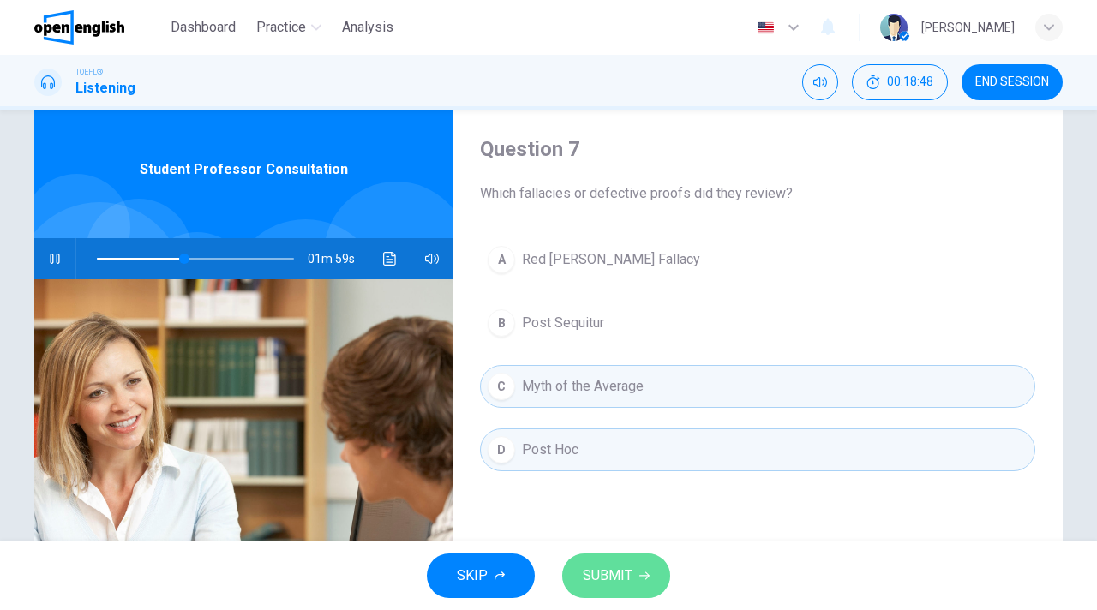
click at [624, 577] on span "SUBMIT" at bounding box center [608, 576] width 50 height 24
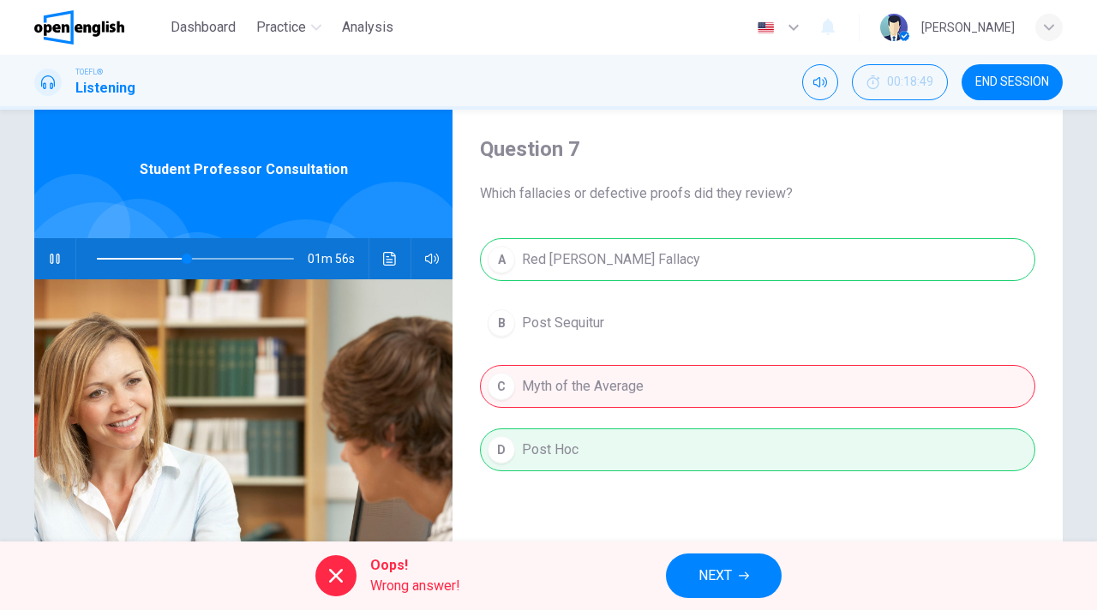
click at [715, 568] on span "NEXT" at bounding box center [714, 576] width 33 height 24
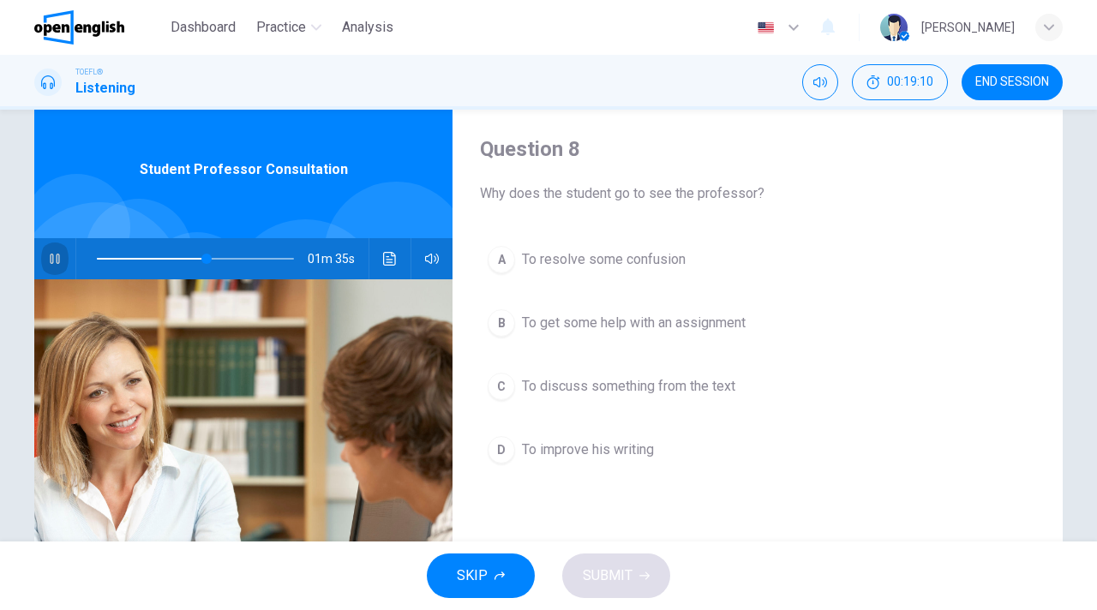
click at [60, 258] on icon "button" at bounding box center [55, 259] width 14 height 14
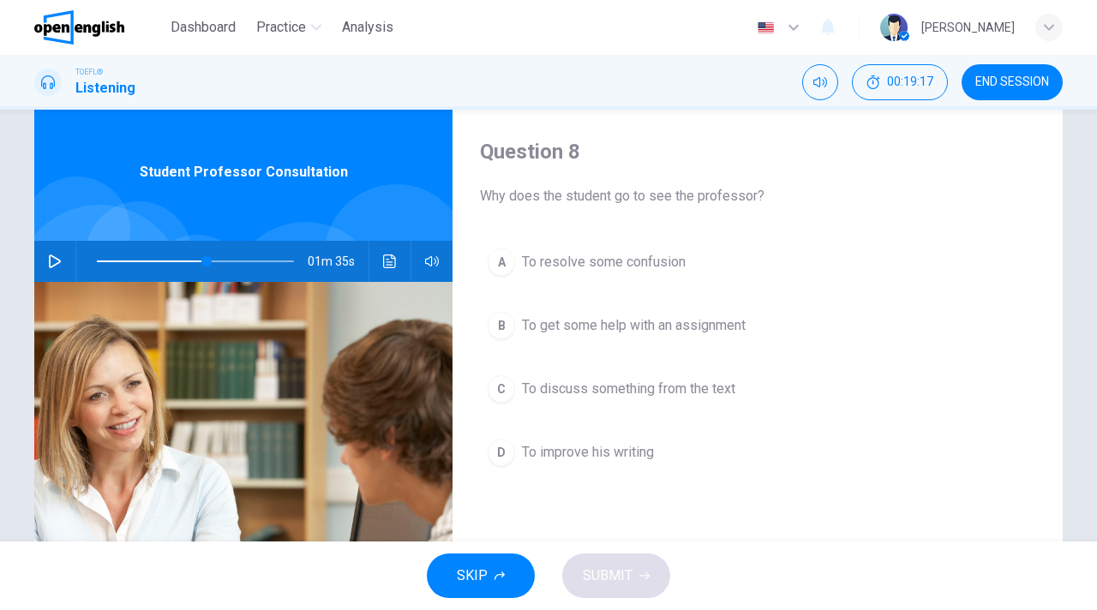
scroll to position [44, 0]
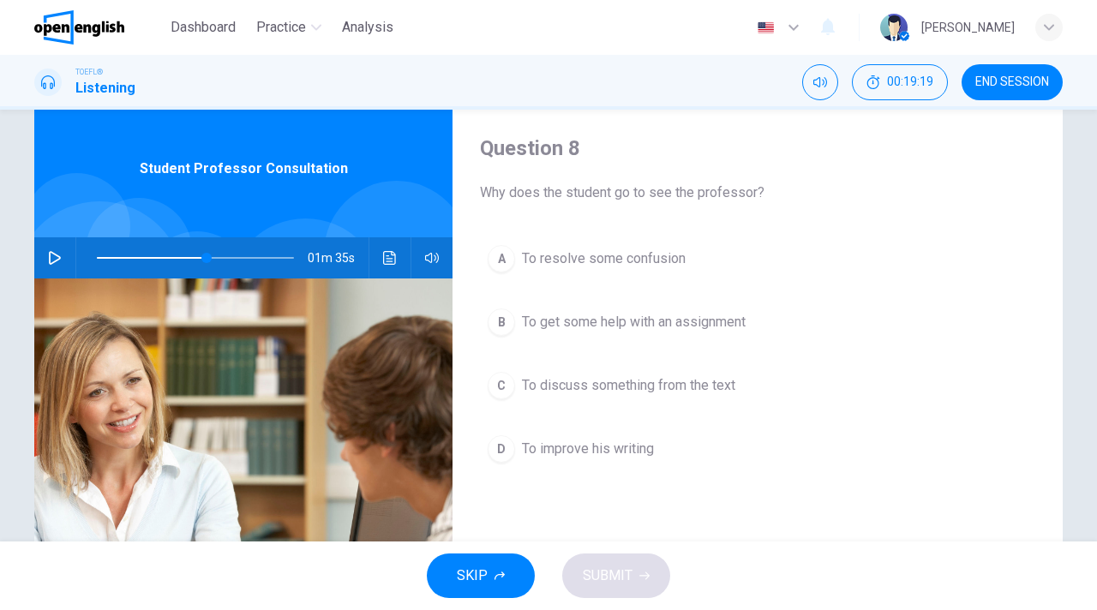
click at [623, 315] on span "To get some help with an assignment" at bounding box center [634, 322] width 224 height 21
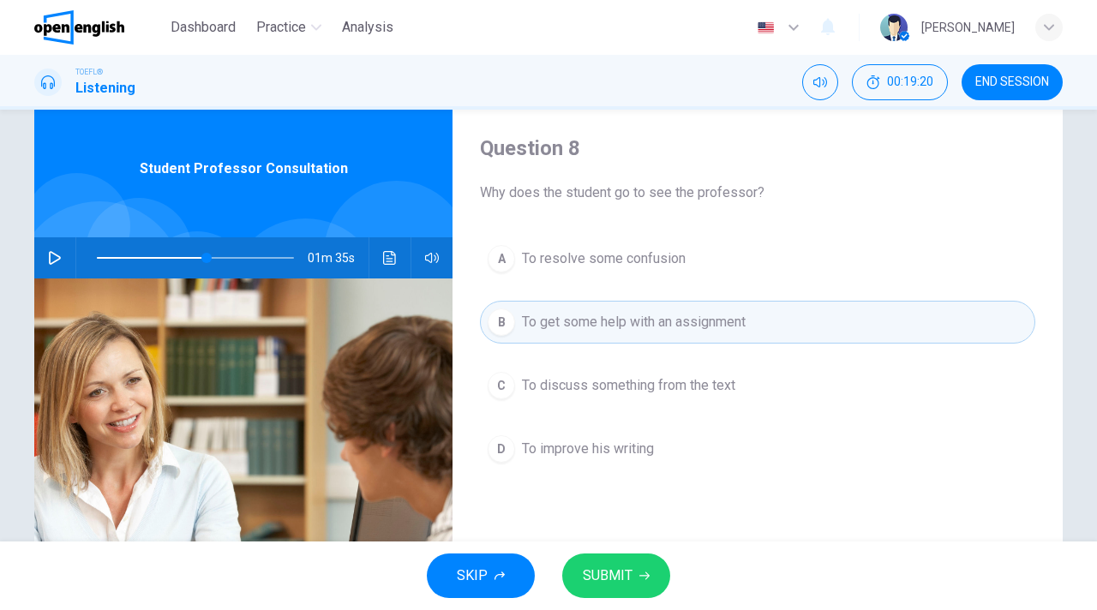
click at [640, 572] on icon "button" at bounding box center [644, 576] width 10 height 10
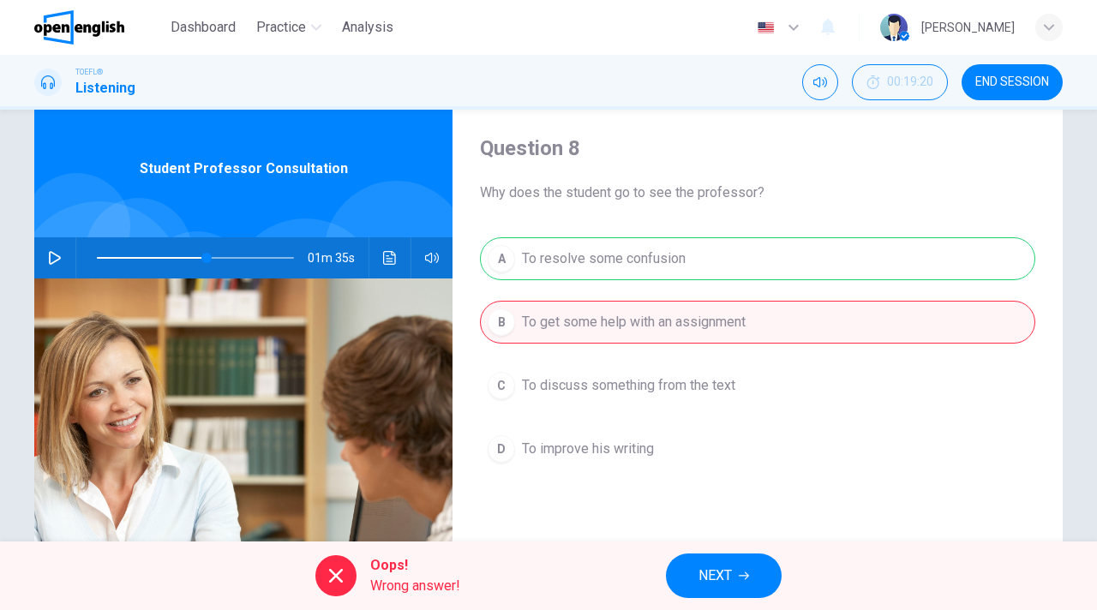
click at [712, 588] on button "NEXT" at bounding box center [724, 575] width 116 height 45
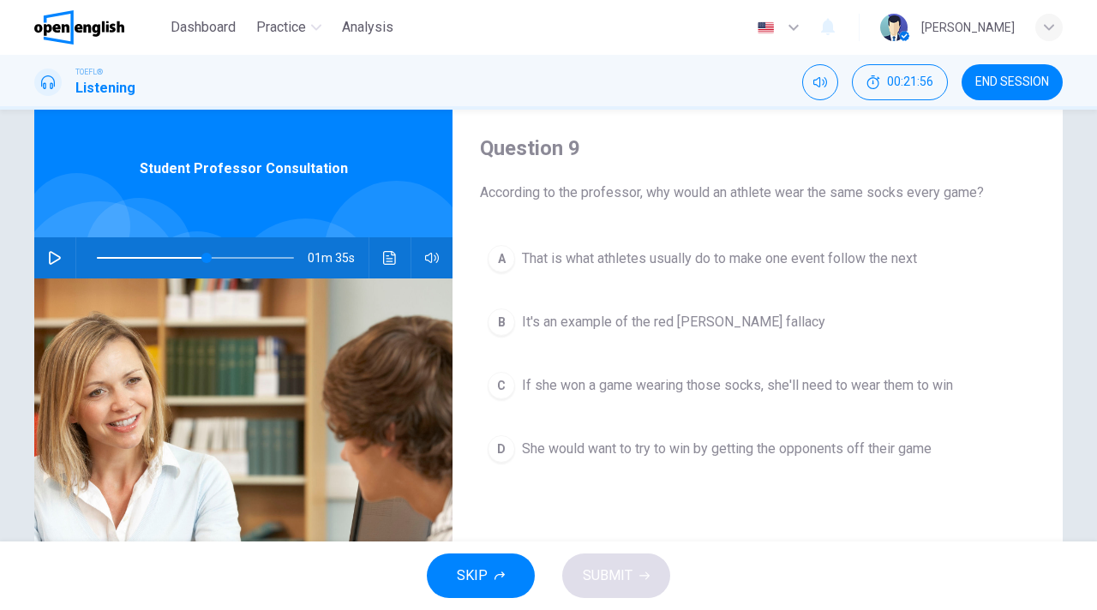
click at [58, 254] on icon "button" at bounding box center [55, 258] width 14 height 14
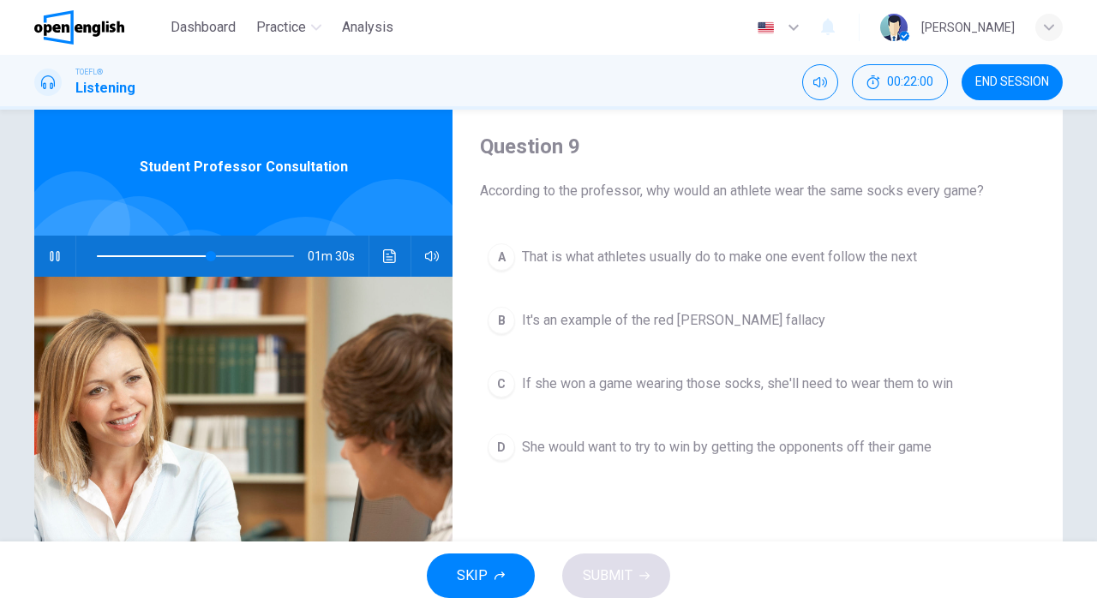
click at [53, 252] on icon "button" at bounding box center [55, 256] width 14 height 14
click at [56, 257] on icon "button" at bounding box center [55, 256] width 14 height 14
click at [54, 257] on icon "button" at bounding box center [55, 256] width 14 height 14
click at [218, 257] on span at bounding box center [217, 256] width 10 height 10
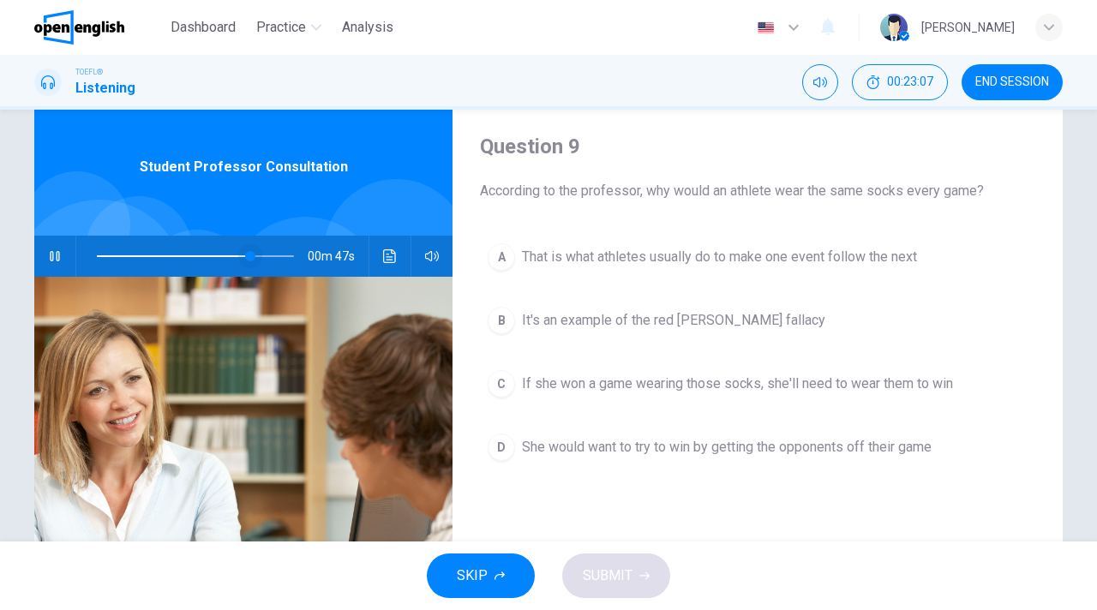
click at [245, 252] on span at bounding box center [250, 256] width 10 height 10
click at [243, 253] on span at bounding box center [195, 256] width 197 height 24
click at [227, 252] on span at bounding box center [227, 256] width 10 height 10
click at [216, 254] on span at bounding box center [195, 256] width 197 height 24
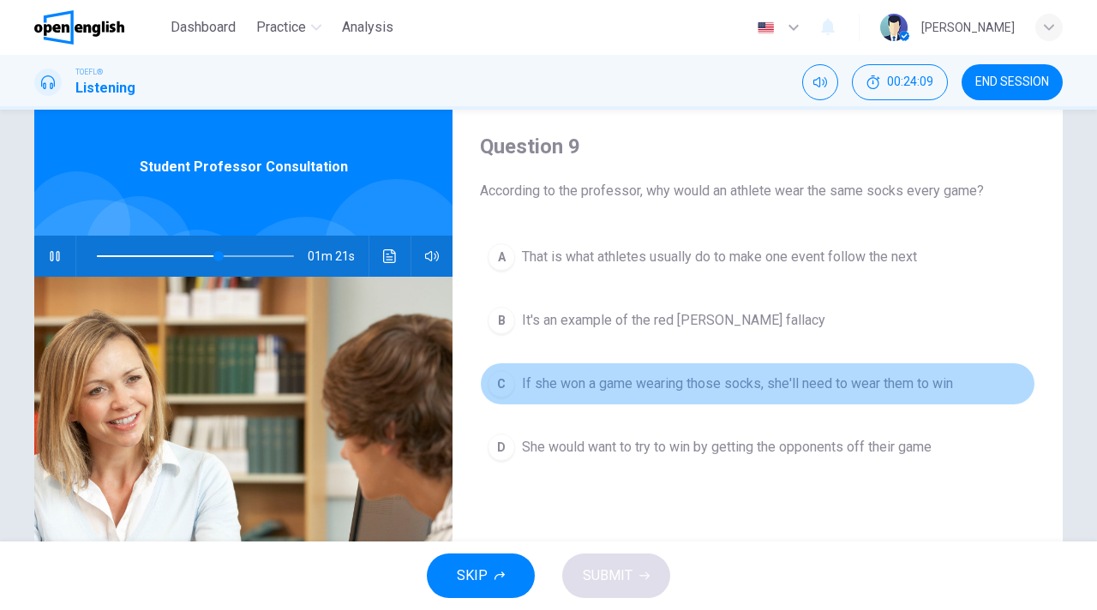
click at [819, 380] on span "If she won a game wearing those socks, she'll need to wear them to win" at bounding box center [737, 384] width 431 height 21
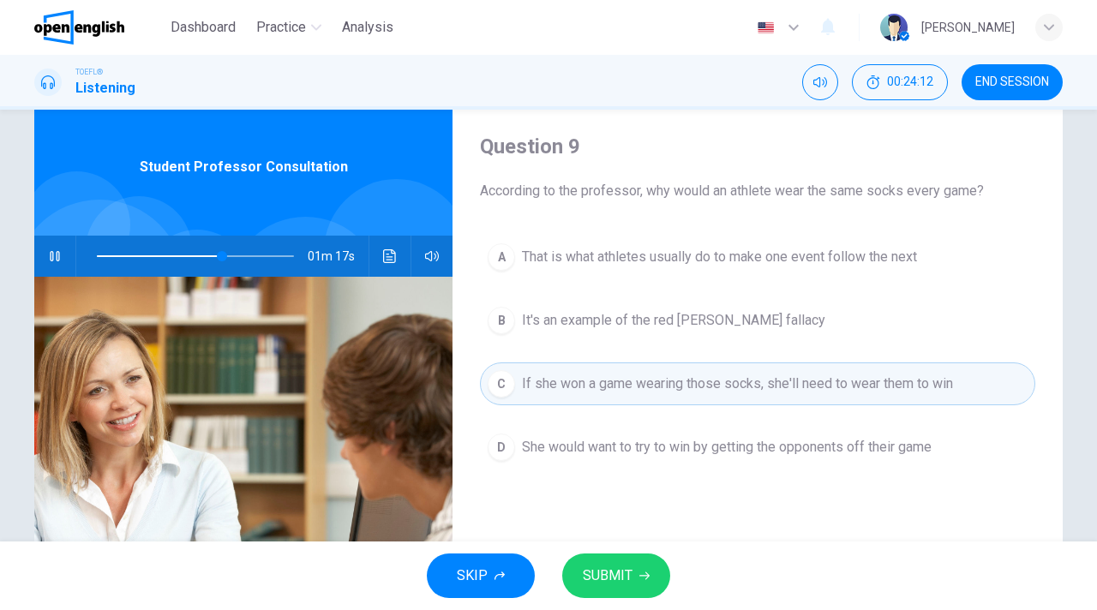
click at [632, 581] on button "SUBMIT" at bounding box center [616, 575] width 108 height 45
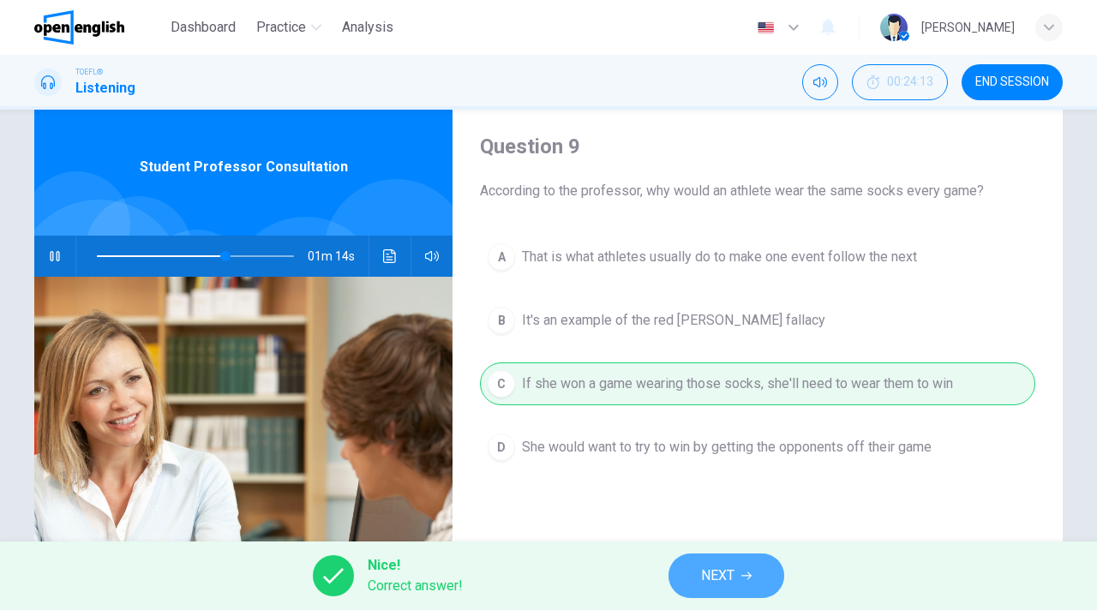
click at [733, 566] on span "NEXT" at bounding box center [717, 576] width 33 height 24
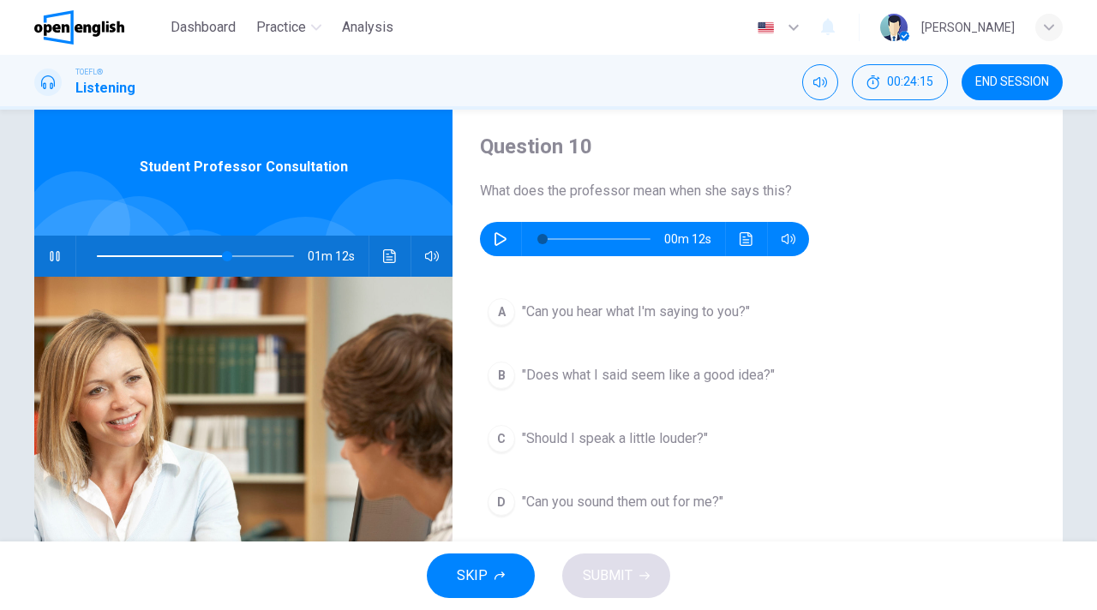
click at [58, 254] on icon "button" at bounding box center [54, 256] width 9 height 10
type input "**"
click at [505, 236] on icon "button" at bounding box center [501, 239] width 14 height 14
type input "*"
click at [616, 434] on span ""Should I speak a little louder?"" at bounding box center [615, 438] width 186 height 21
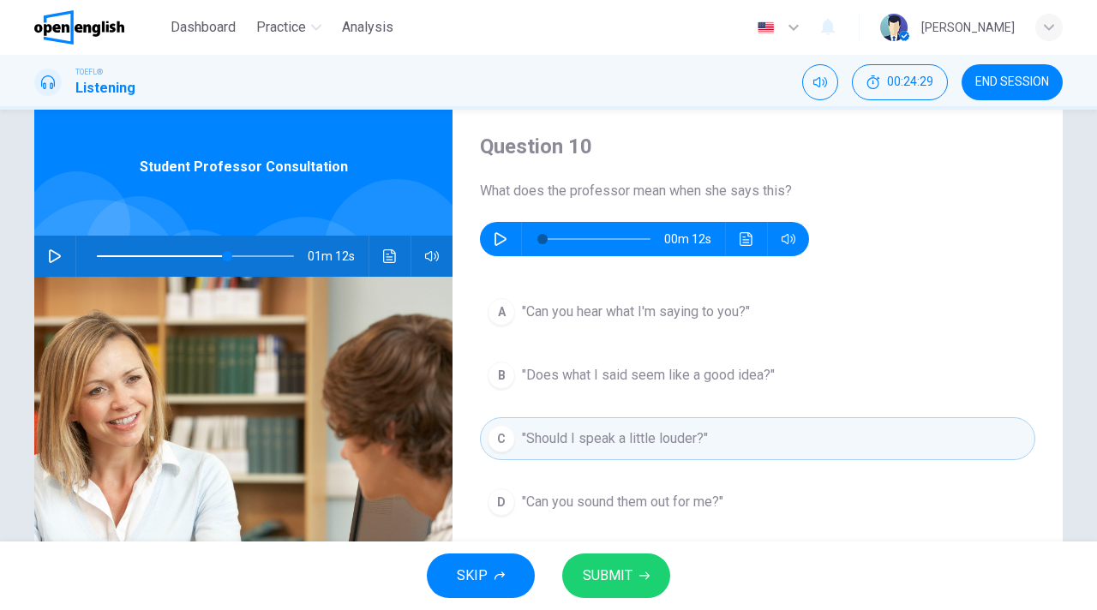
click at [622, 584] on span "SUBMIT" at bounding box center [608, 576] width 50 height 24
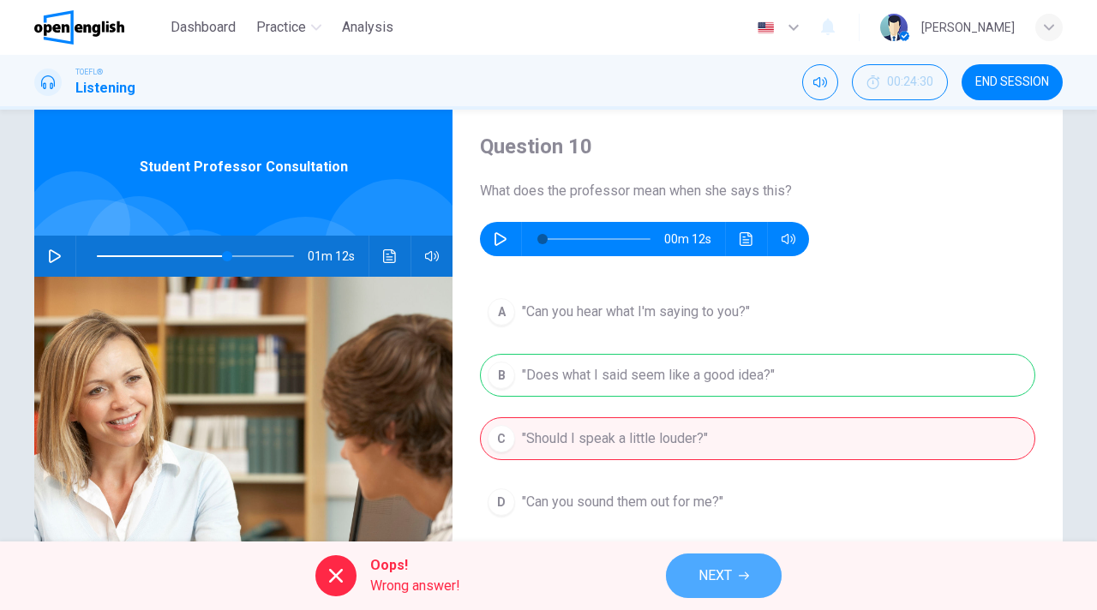
click at [732, 585] on span "NEXT" at bounding box center [714, 576] width 33 height 24
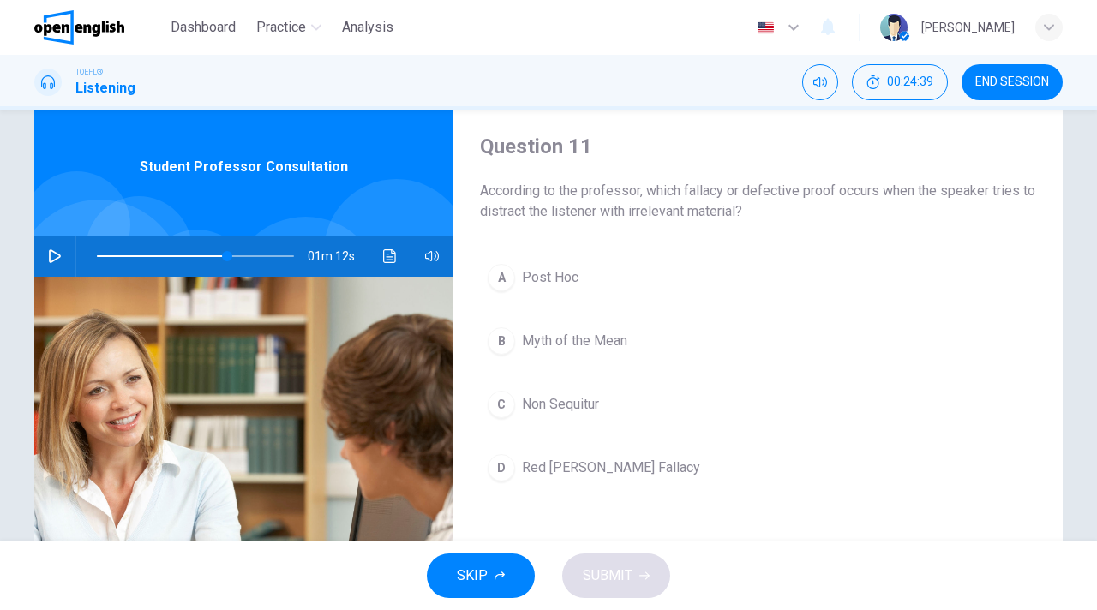
click at [125, 253] on span at bounding box center [195, 256] width 197 height 24
click at [149, 252] on span at bounding box center [195, 256] width 197 height 24
click at [59, 256] on icon "button" at bounding box center [55, 256] width 12 height 14
click at [136, 253] on span at bounding box center [195, 256] width 197 height 24
click at [507, 339] on div "B" at bounding box center [501, 340] width 27 height 27
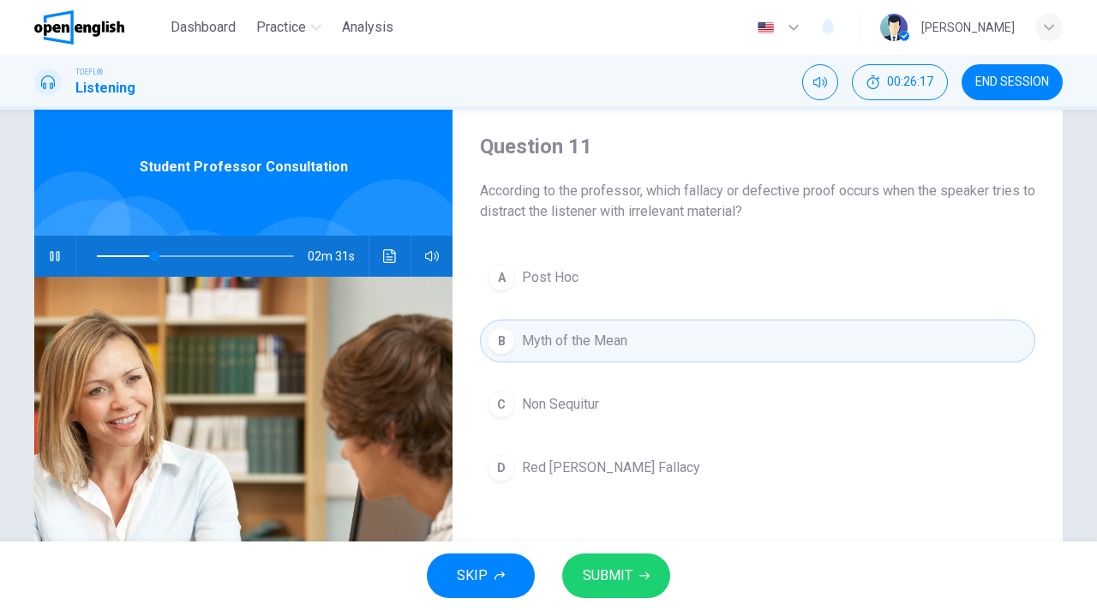
click at [639, 575] on icon "button" at bounding box center [644, 576] width 10 height 8
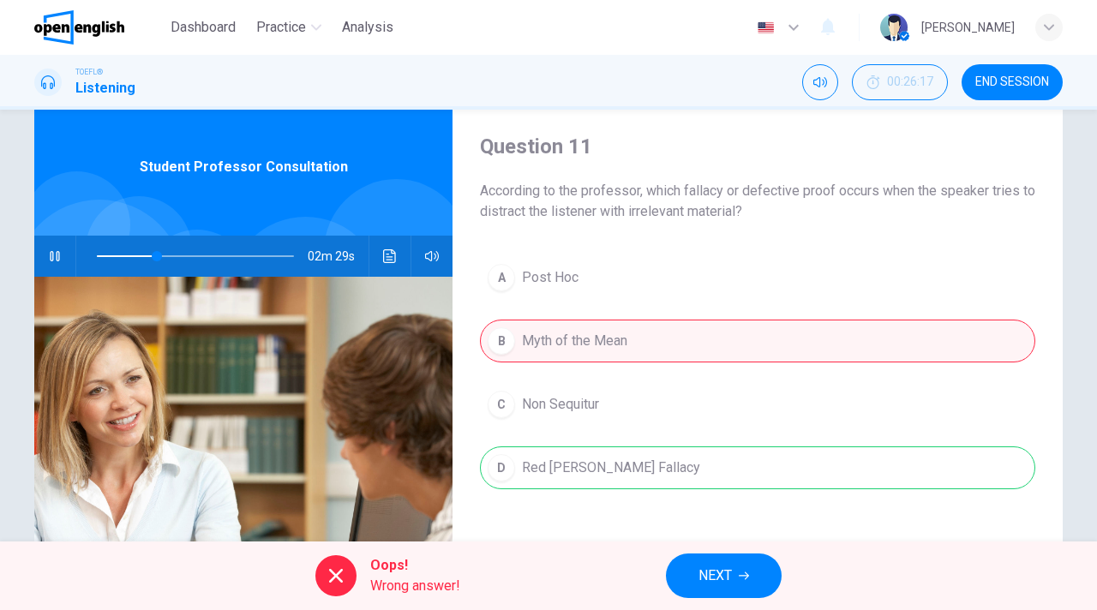
type input "**"
click at [730, 583] on span "NEXT" at bounding box center [714, 576] width 33 height 24
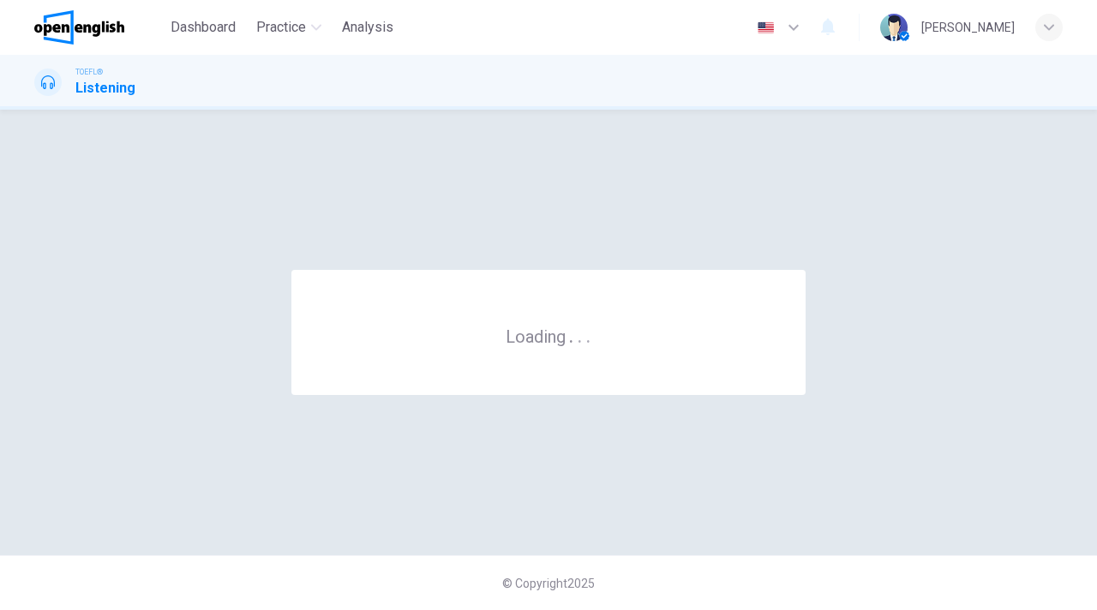
scroll to position [0, 0]
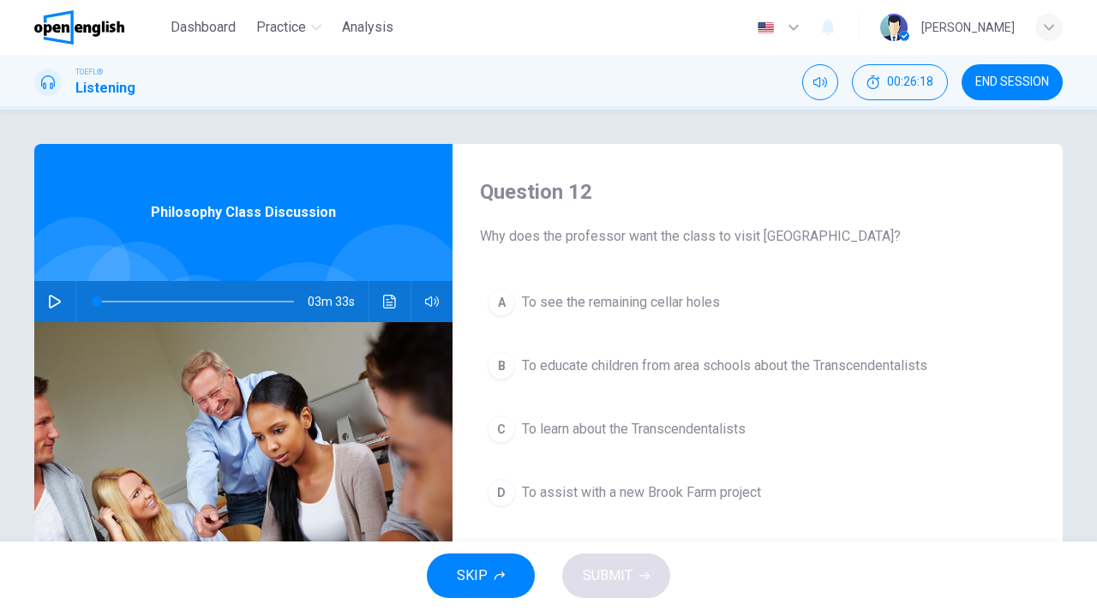
drag, startPoint x: 58, startPoint y: 297, endPoint x: 239, endPoint y: 297, distance: 180.8
click at [58, 297] on icon "button" at bounding box center [55, 302] width 14 height 14
click at [695, 430] on span "To learn about the Transcendentalists" at bounding box center [634, 429] width 224 height 21
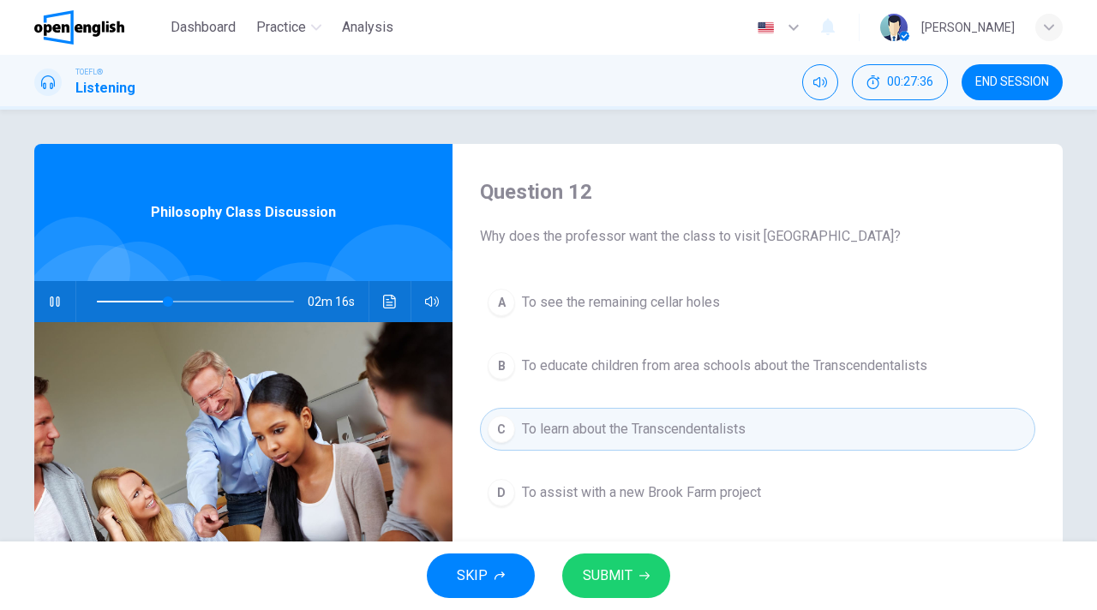
click at [606, 588] on button "SUBMIT" at bounding box center [616, 575] width 108 height 45
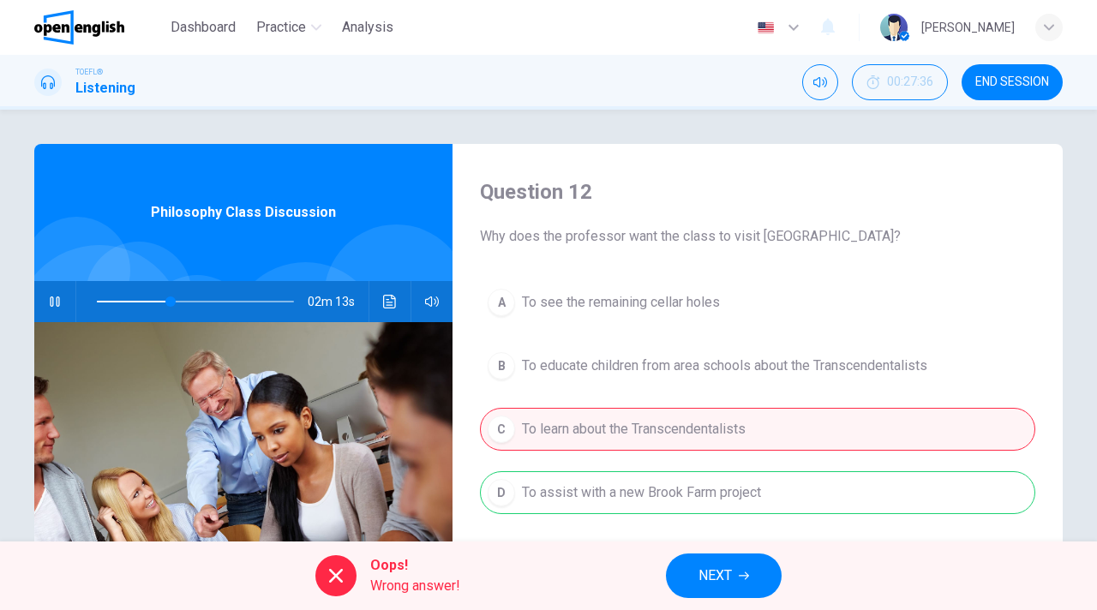
click at [713, 582] on span "NEXT" at bounding box center [714, 576] width 33 height 24
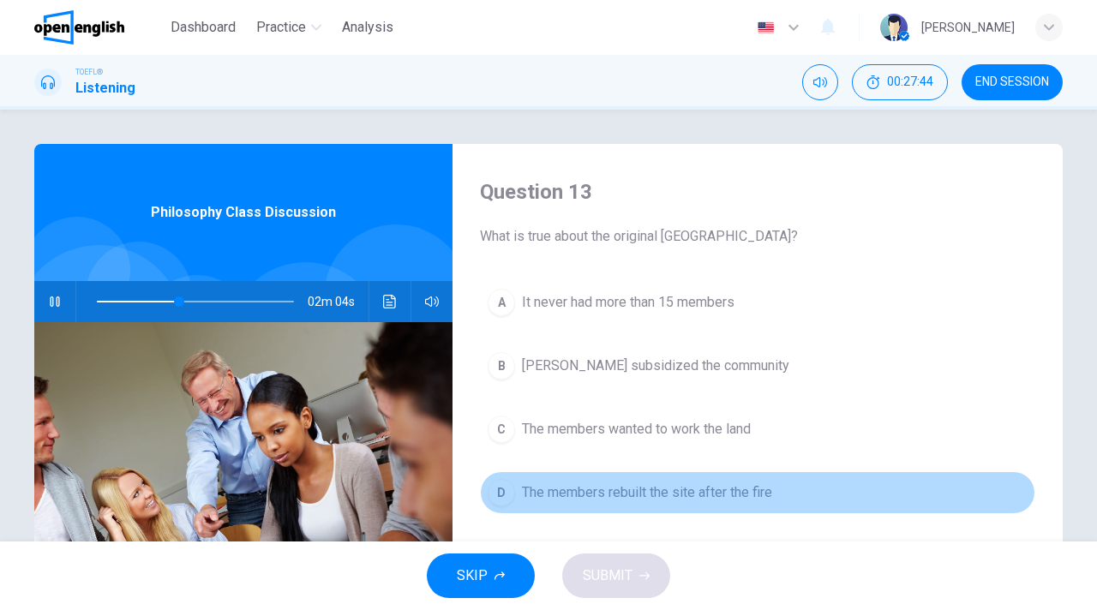
click at [596, 486] on span "The members rebuilt the site after the fire" at bounding box center [647, 492] width 250 height 21
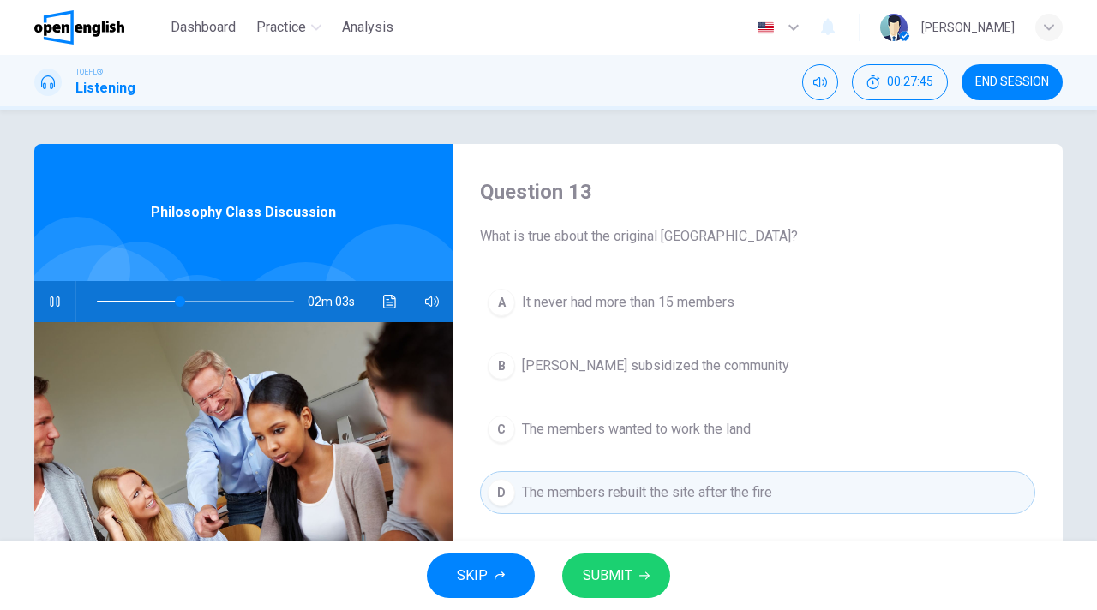
click at [645, 581] on button "SUBMIT" at bounding box center [616, 575] width 108 height 45
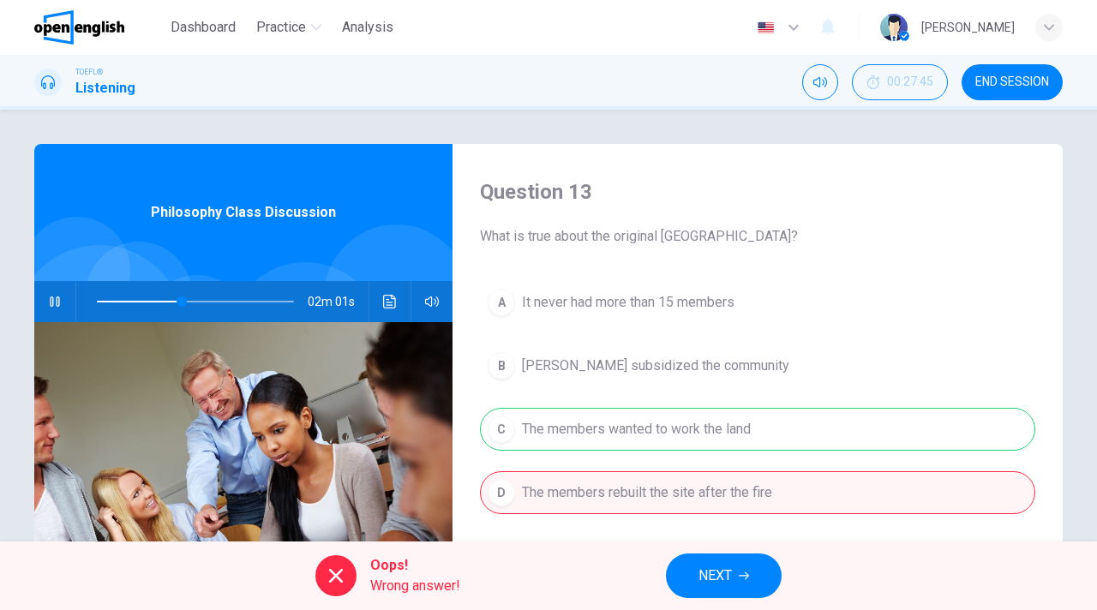
click at [723, 586] on span "NEXT" at bounding box center [714, 576] width 33 height 24
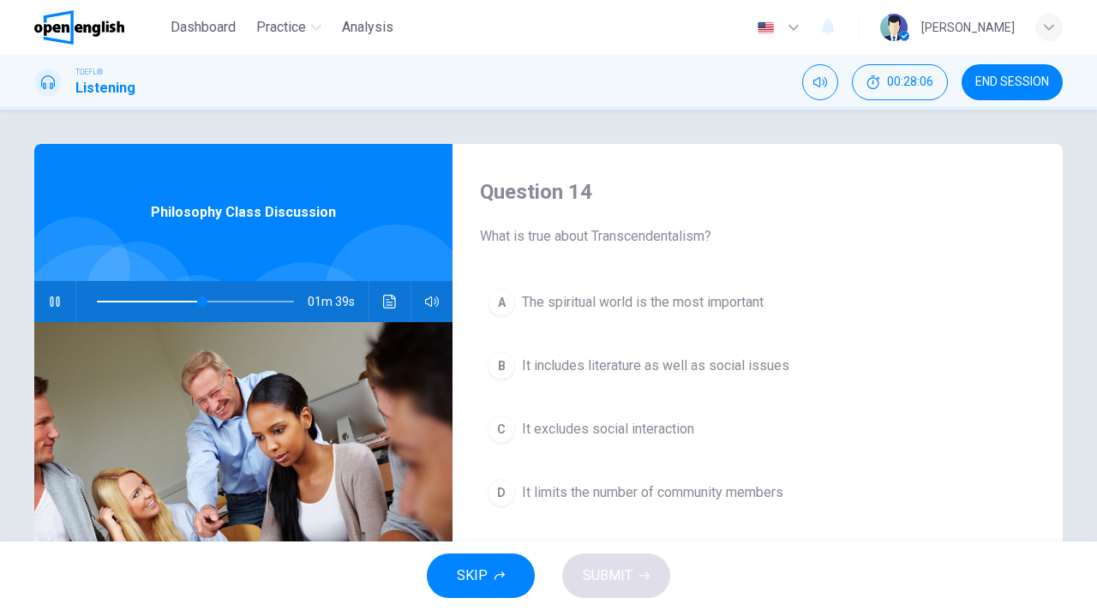
click at [696, 492] on span "It limits the number of community members" at bounding box center [652, 492] width 261 height 21
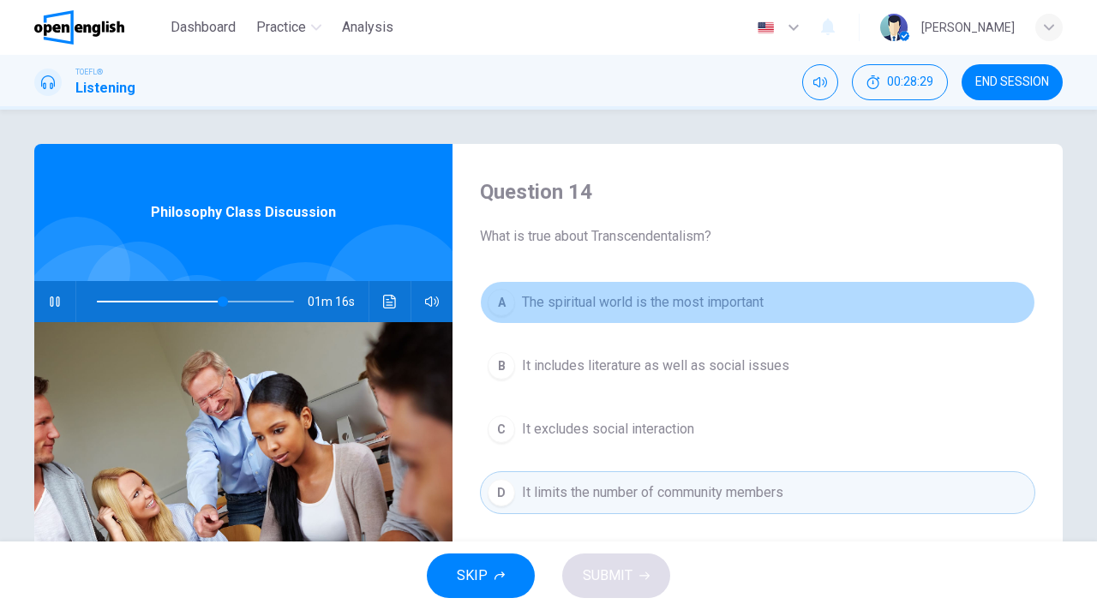
click at [661, 295] on span "The spiritual world is the most important" at bounding box center [643, 302] width 242 height 21
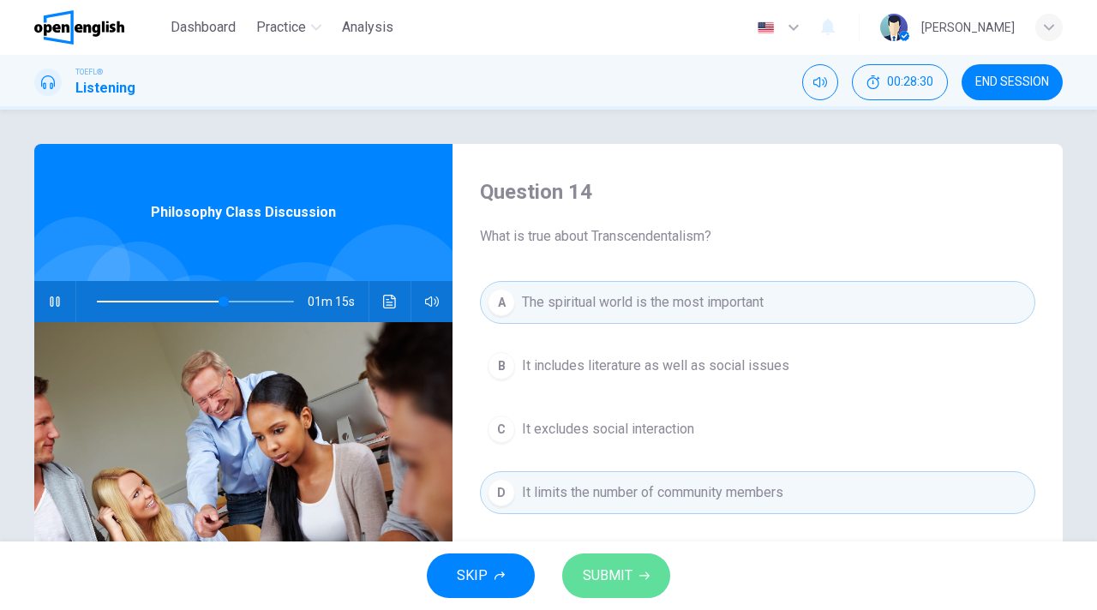
click at [643, 578] on icon "button" at bounding box center [644, 576] width 10 height 10
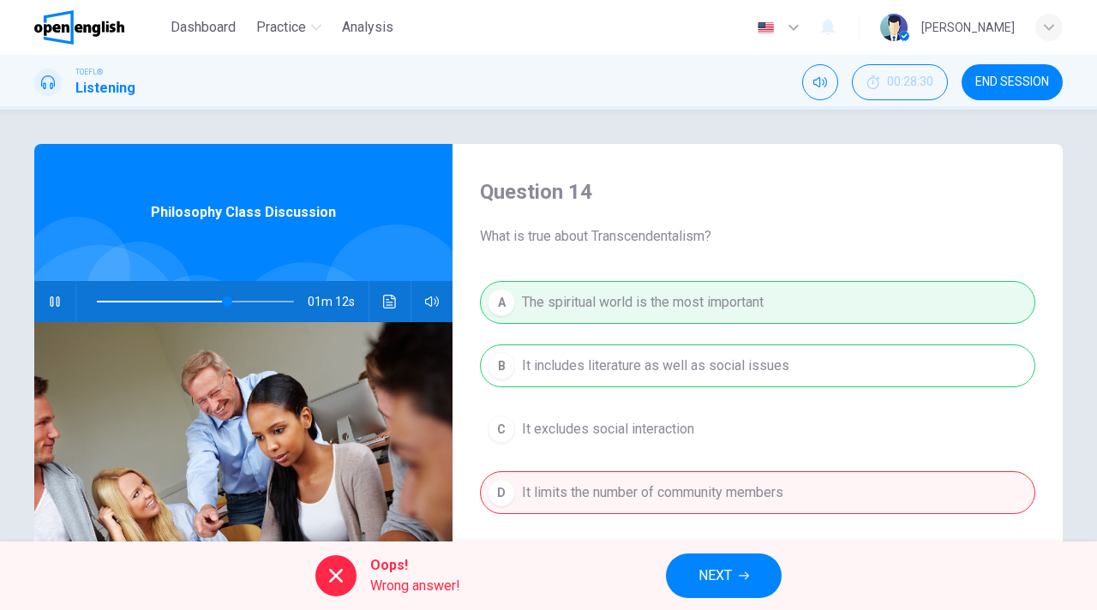
click at [711, 582] on span "NEXT" at bounding box center [714, 576] width 33 height 24
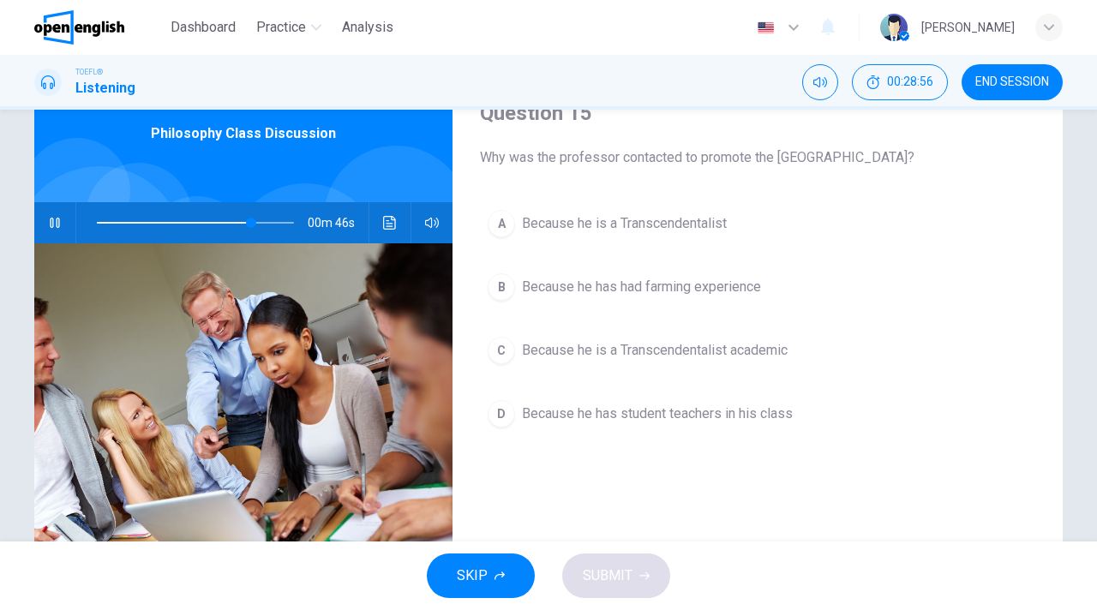
scroll to position [81, 0]
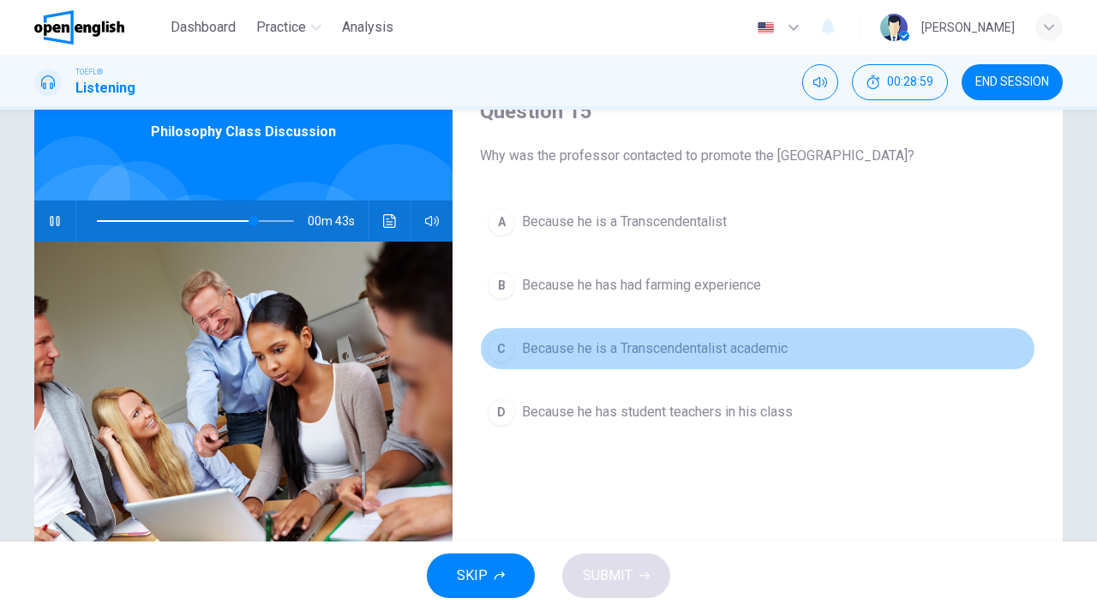
drag, startPoint x: 666, startPoint y: 344, endPoint x: 827, endPoint y: 338, distance: 161.2
click at [666, 344] on span "Because he is a Transcendentalist academic" at bounding box center [655, 348] width 266 height 21
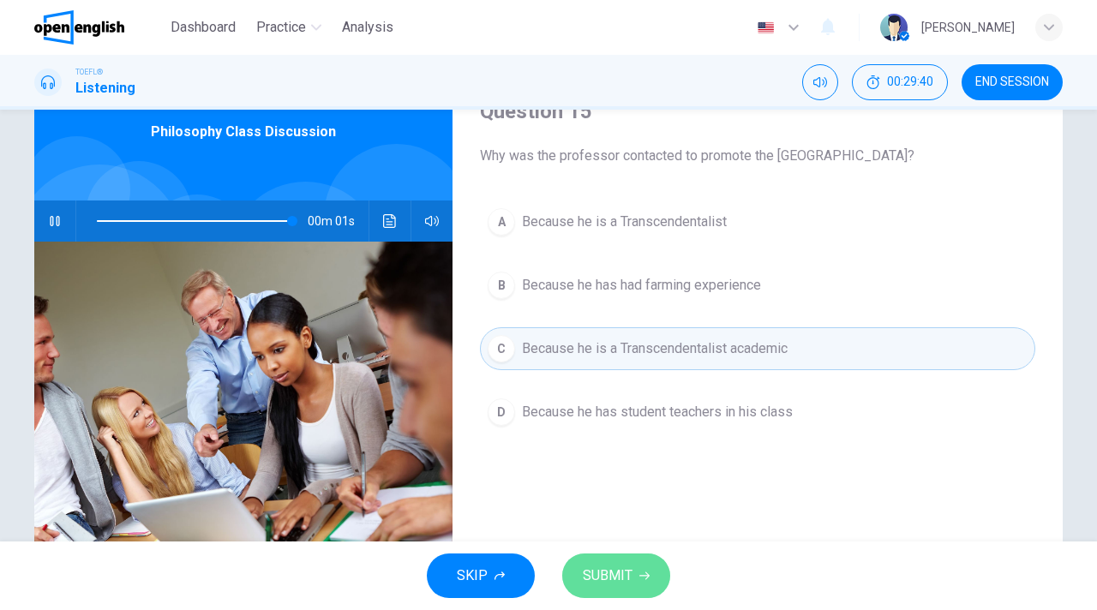
click at [643, 578] on icon "button" at bounding box center [644, 576] width 10 height 10
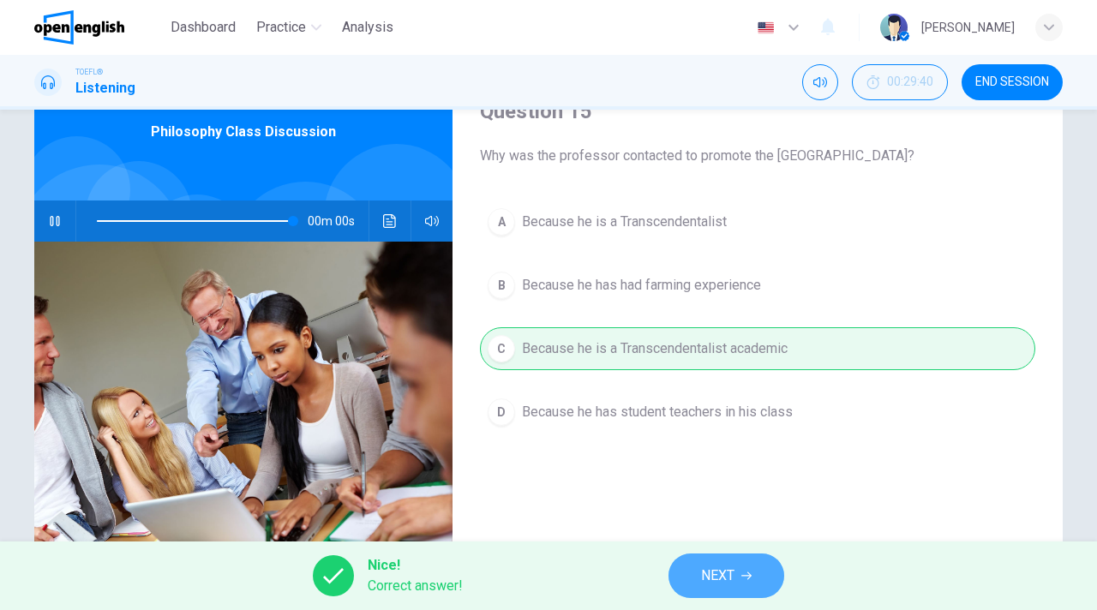
type input "*"
click at [719, 583] on span "NEXT" at bounding box center [717, 576] width 33 height 24
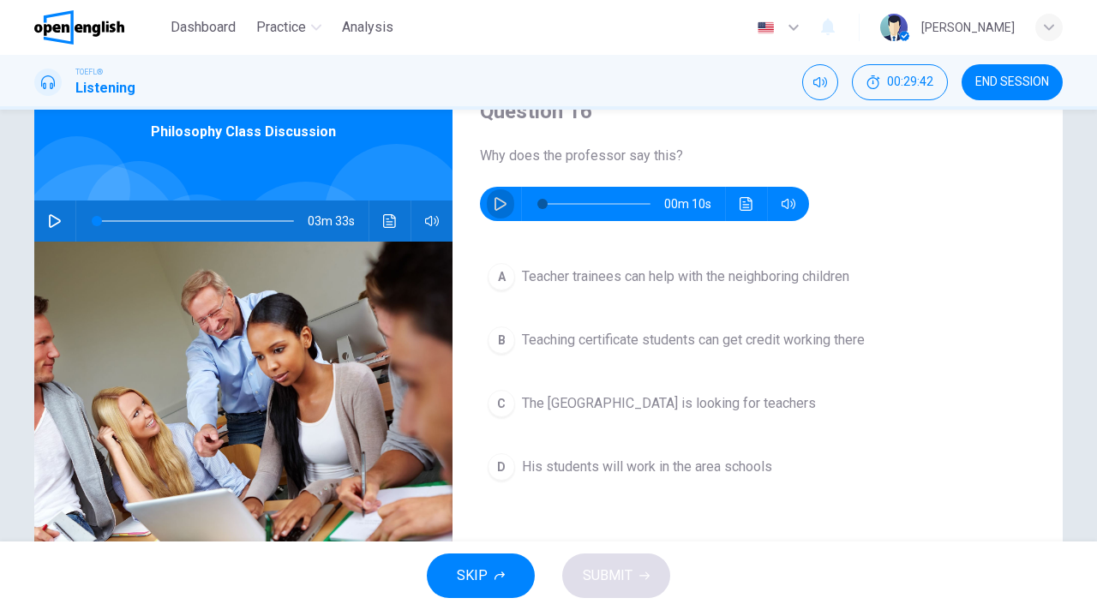
click at [507, 200] on button "button" at bounding box center [500, 204] width 27 height 34
type input "*"
click at [719, 401] on span "The [GEOGRAPHIC_DATA] is looking for teachers" at bounding box center [669, 403] width 294 height 21
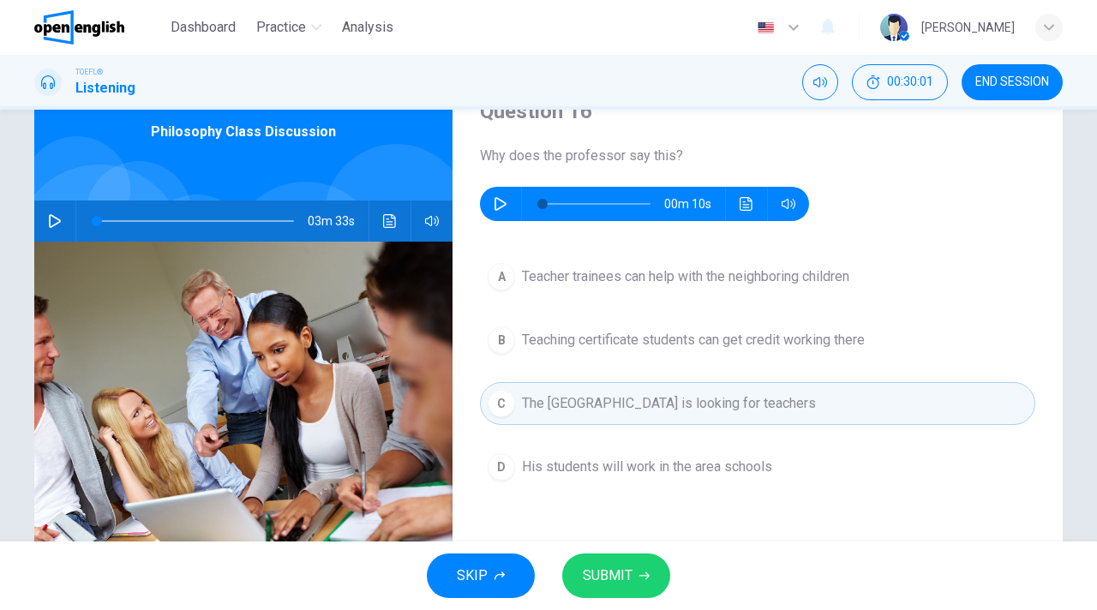
click at [592, 474] on span "His students will work in the area schools" at bounding box center [647, 467] width 250 height 21
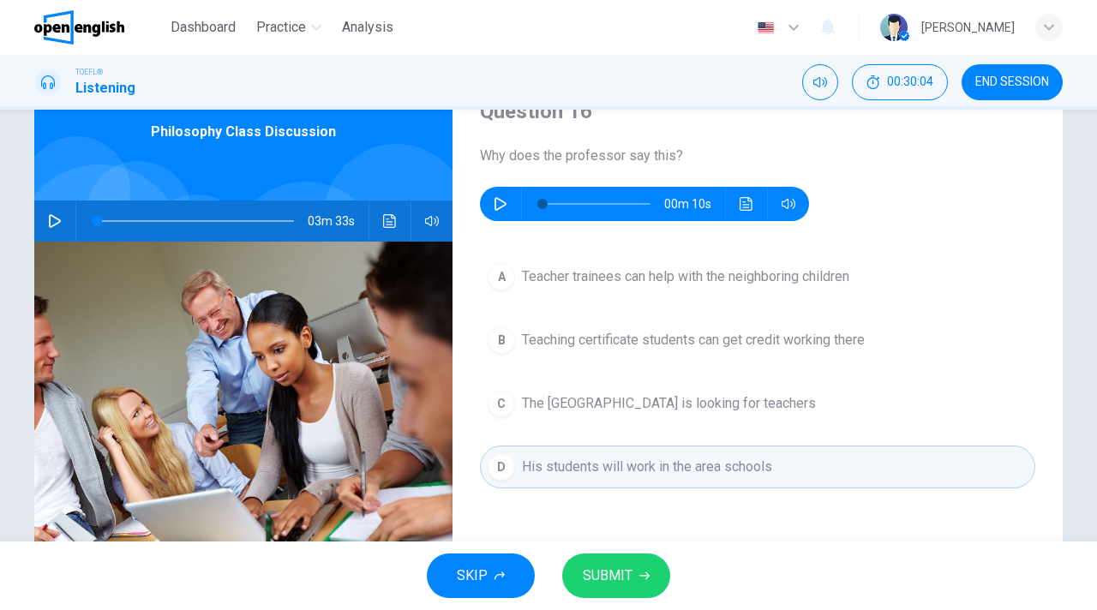
click at [613, 571] on span "SUBMIT" at bounding box center [608, 576] width 50 height 24
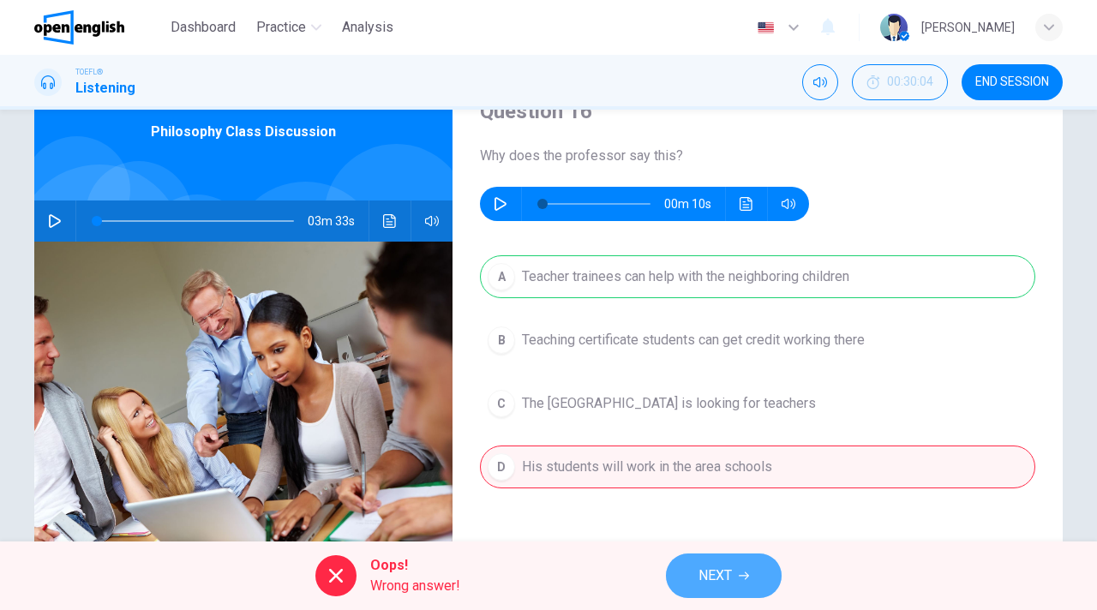
click at [707, 578] on span "NEXT" at bounding box center [714, 576] width 33 height 24
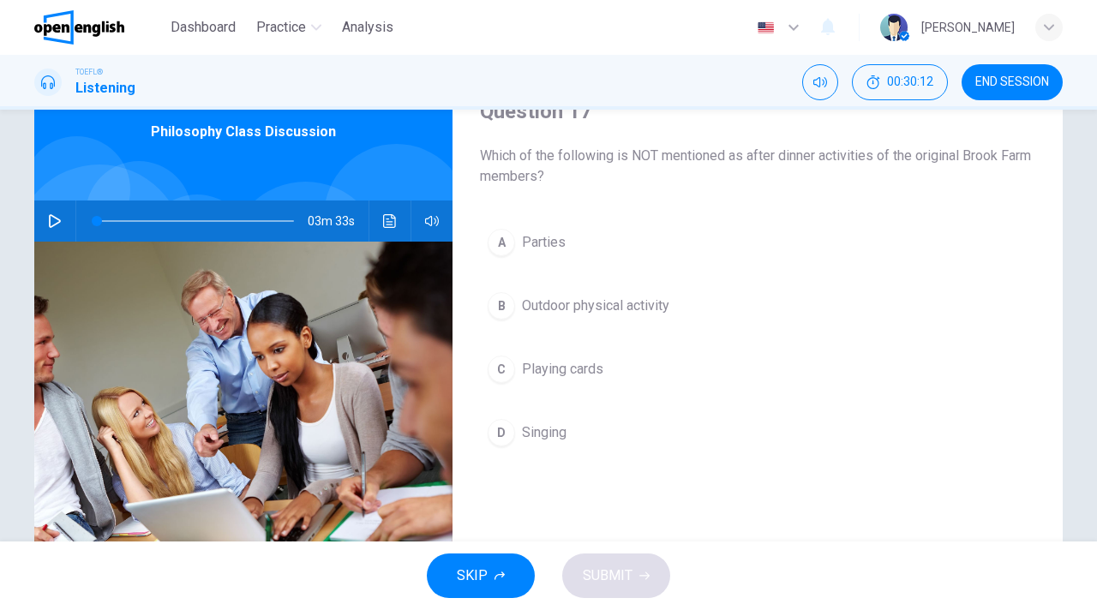
click at [48, 219] on icon "button" at bounding box center [55, 221] width 14 height 14
click at [508, 245] on div "A" at bounding box center [501, 242] width 27 height 27
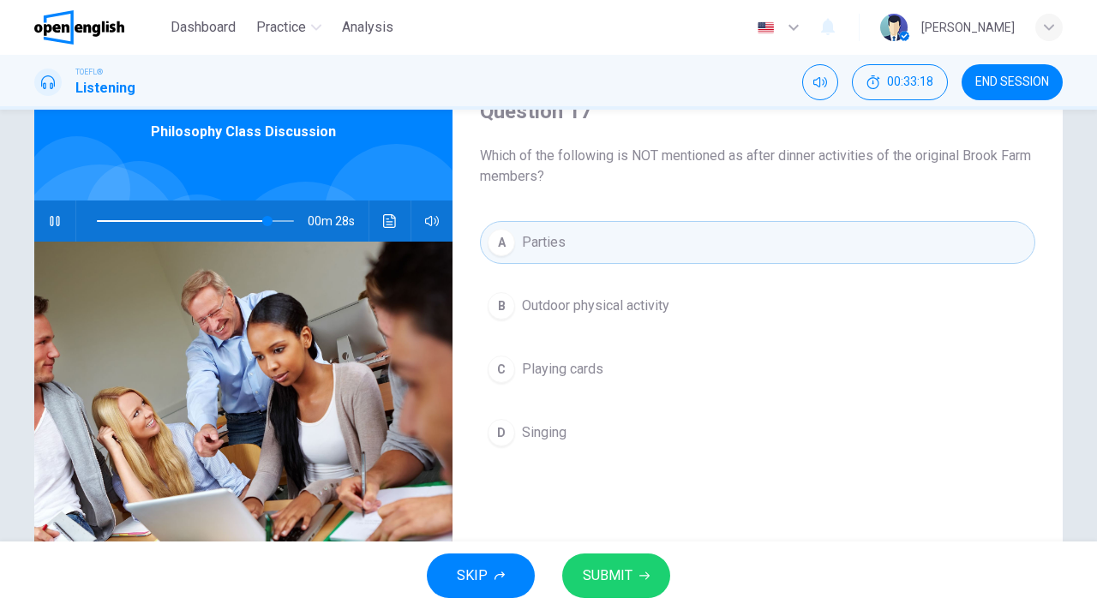
click at [636, 589] on button "SUBMIT" at bounding box center [616, 575] width 108 height 45
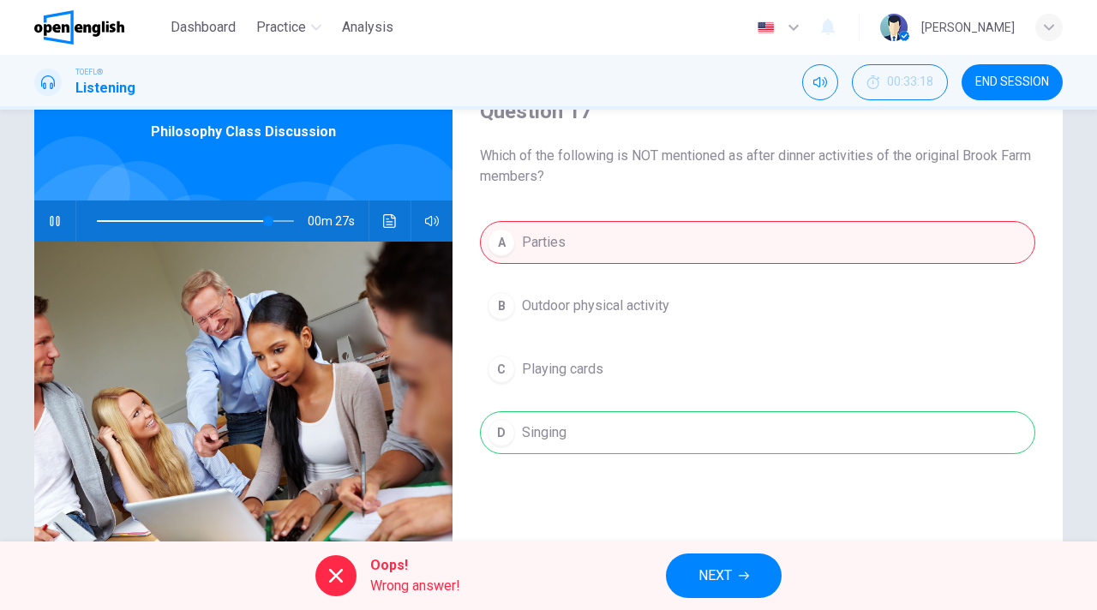
type input "**"
click at [733, 577] on button "NEXT" at bounding box center [724, 575] width 116 height 45
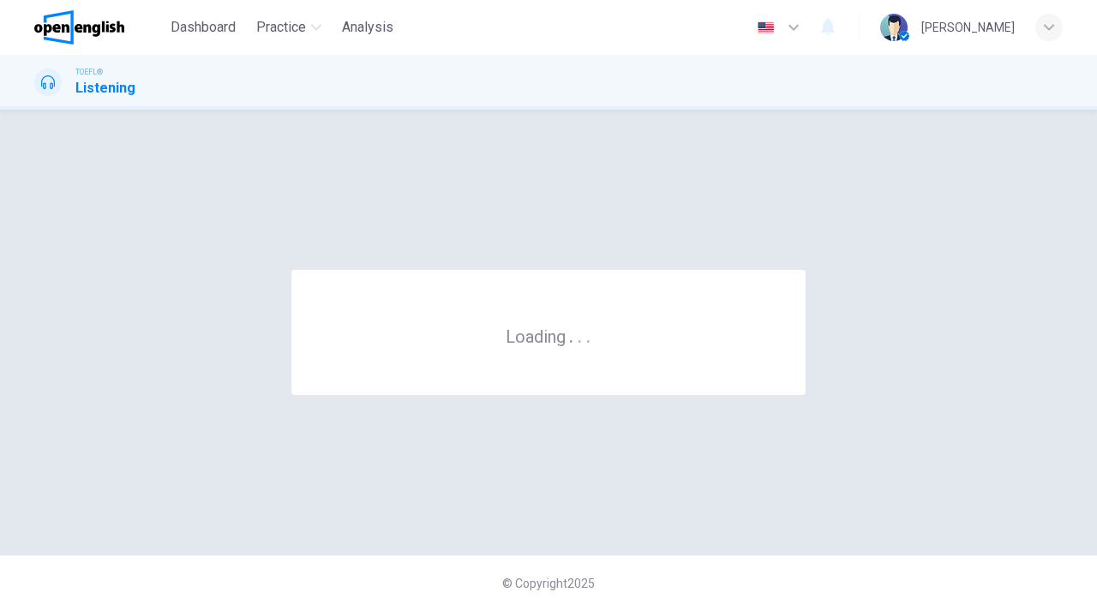
scroll to position [0, 0]
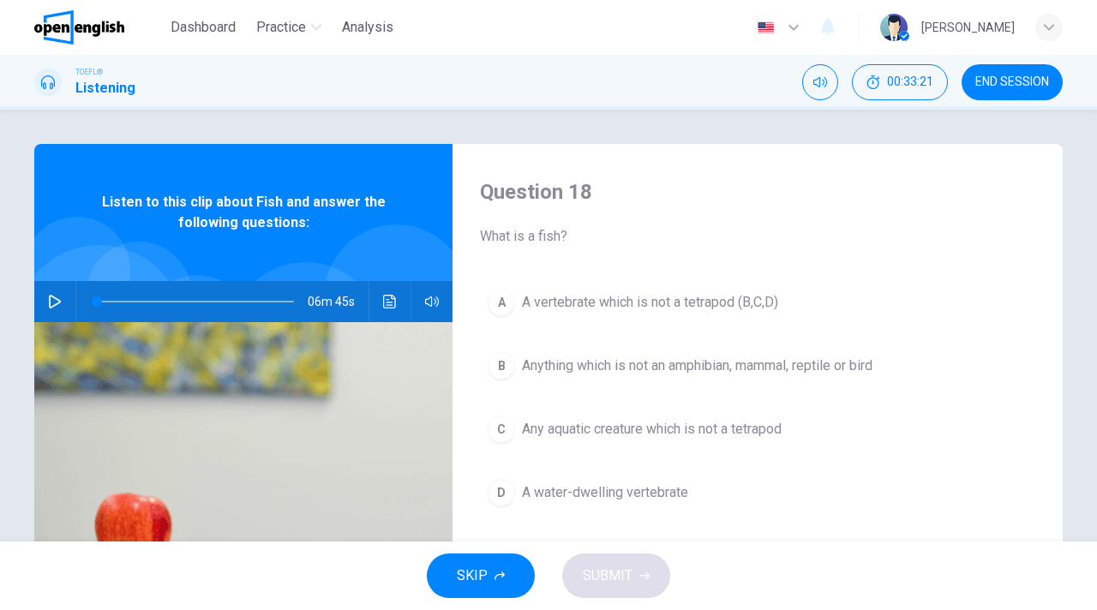
click at [53, 302] on icon "button" at bounding box center [55, 302] width 14 height 14
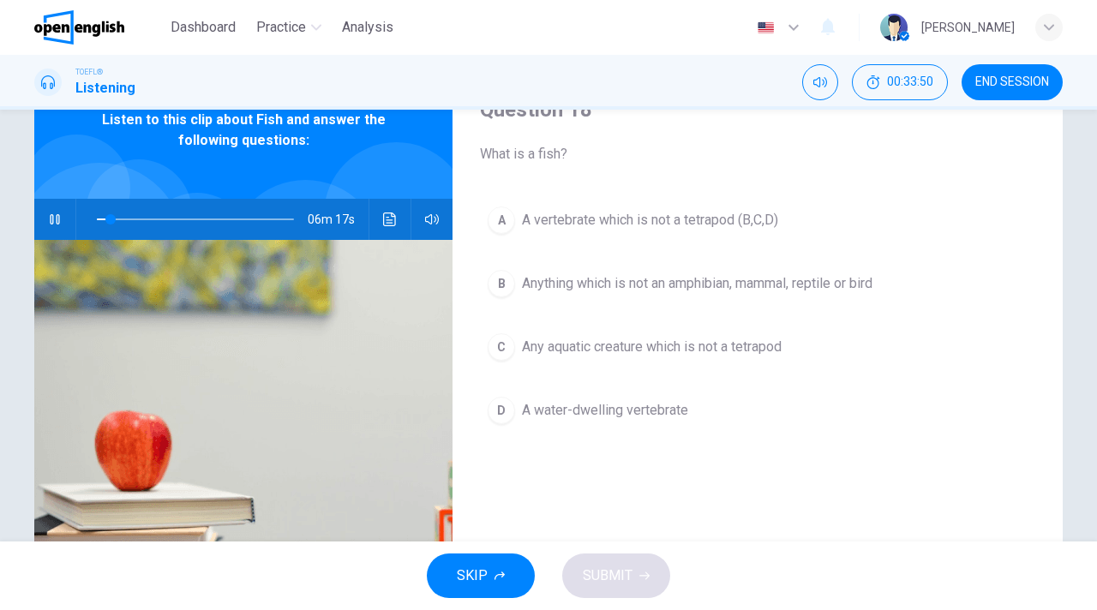
scroll to position [109, 0]
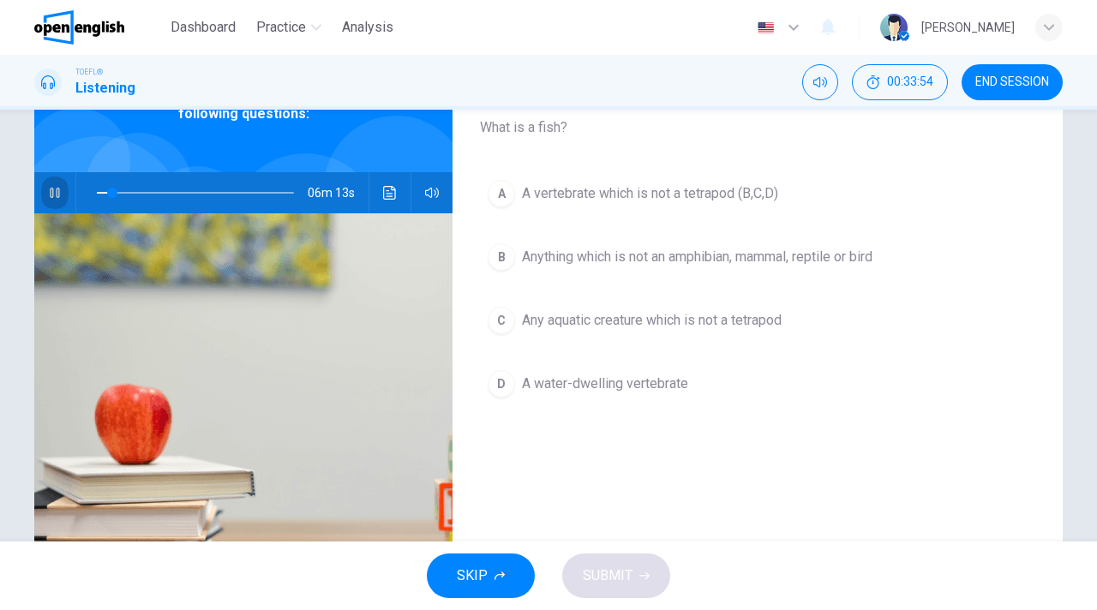
click at [45, 188] on button "button" at bounding box center [54, 192] width 27 height 41
type input "*"
